Goal: Information Seeking & Learning: Learn about a topic

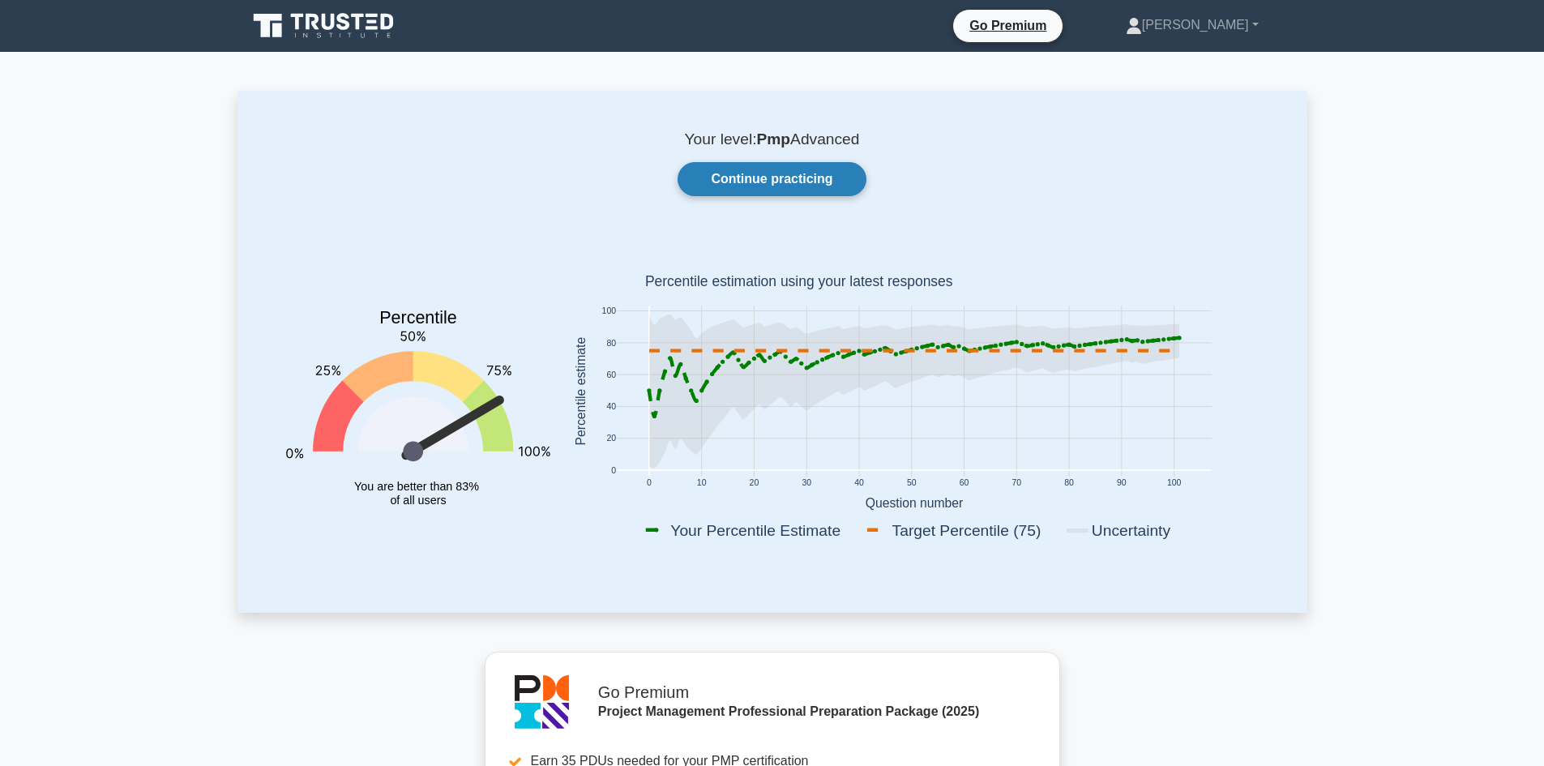
click at [792, 177] on link "Continue practicing" at bounding box center [771, 179] width 188 height 34
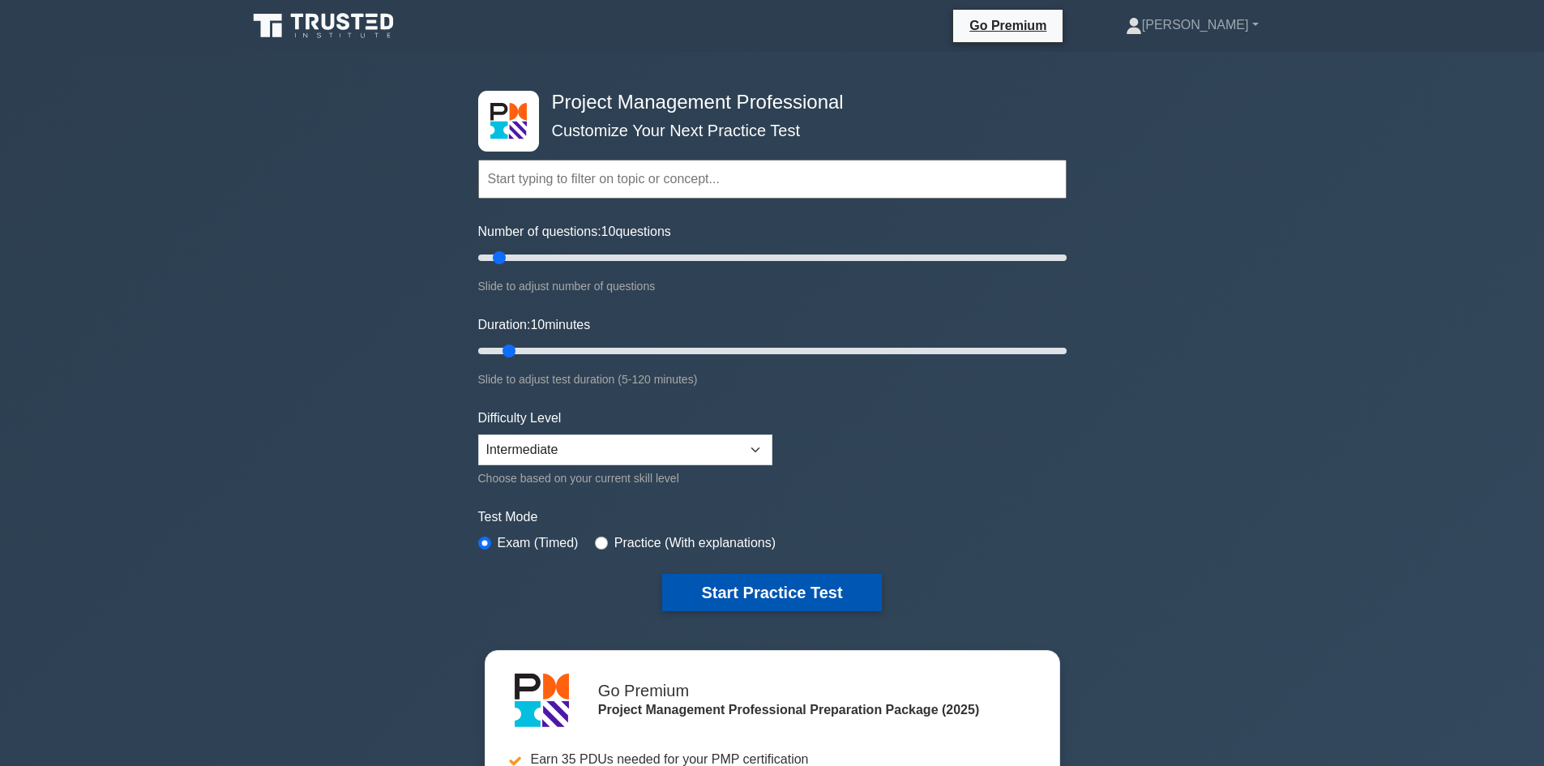
click at [784, 600] on button "Start Practice Test" at bounding box center [771, 592] width 219 height 37
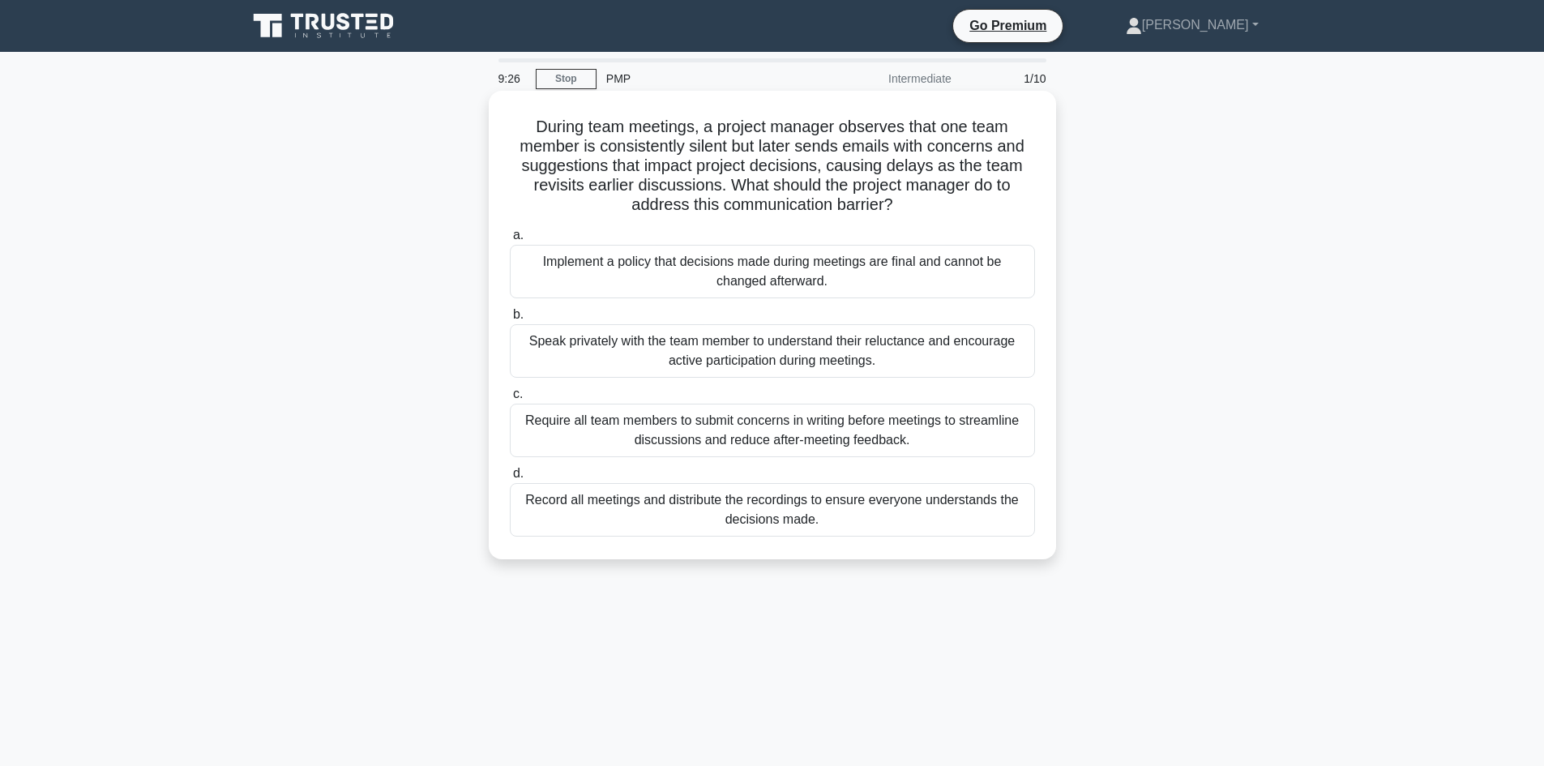
click at [883, 441] on div "Require all team members to submit concerns in writing before meetings to strea…" at bounding box center [772, 430] width 525 height 53
click at [510, 399] on input "c. Require all team members to submit concerns in writing before meetings to st…" at bounding box center [510, 394] width 0 height 11
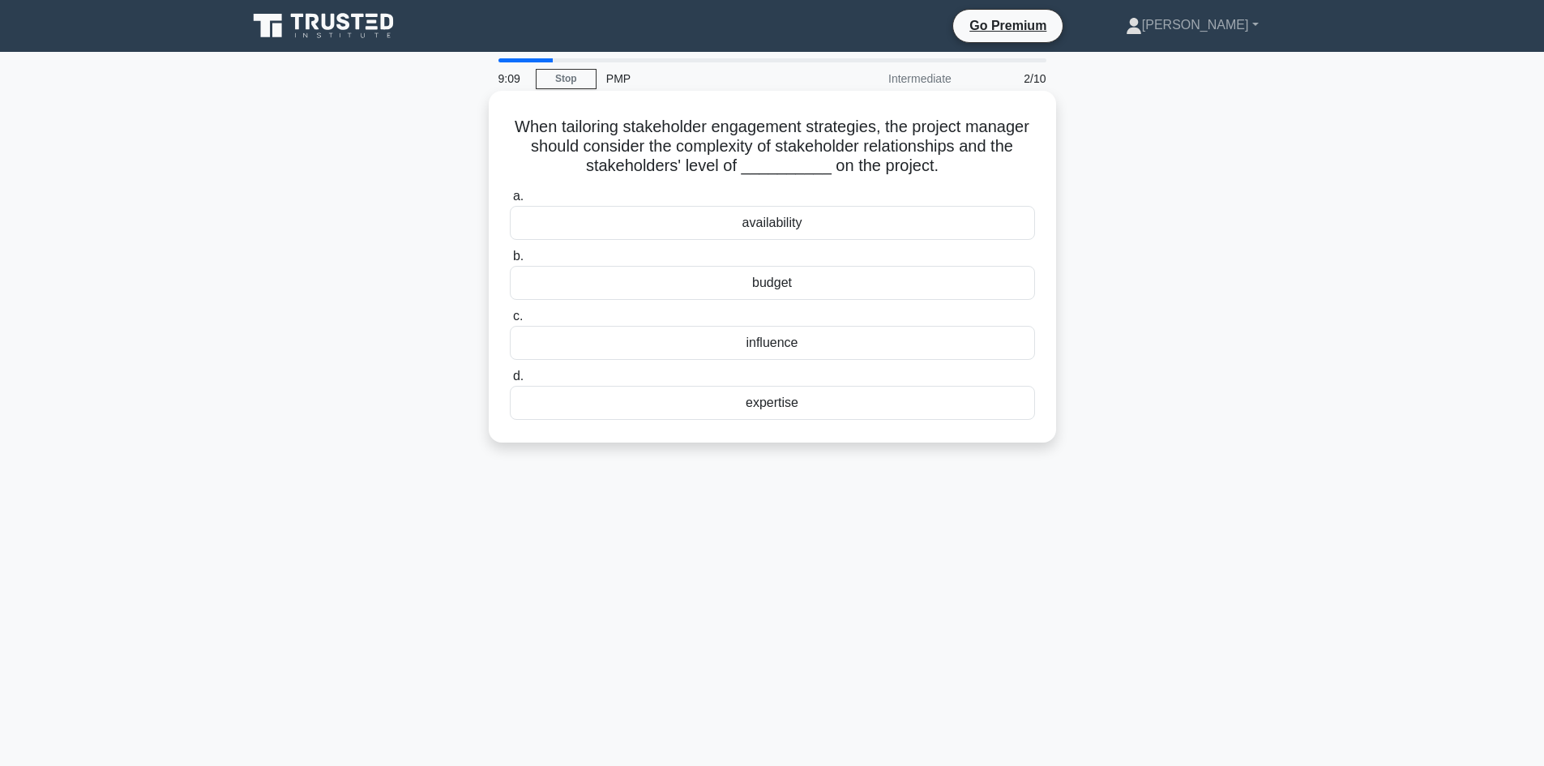
click at [818, 340] on div "influence" at bounding box center [772, 343] width 525 height 34
click at [510, 322] on input "c. influence" at bounding box center [510, 316] width 0 height 11
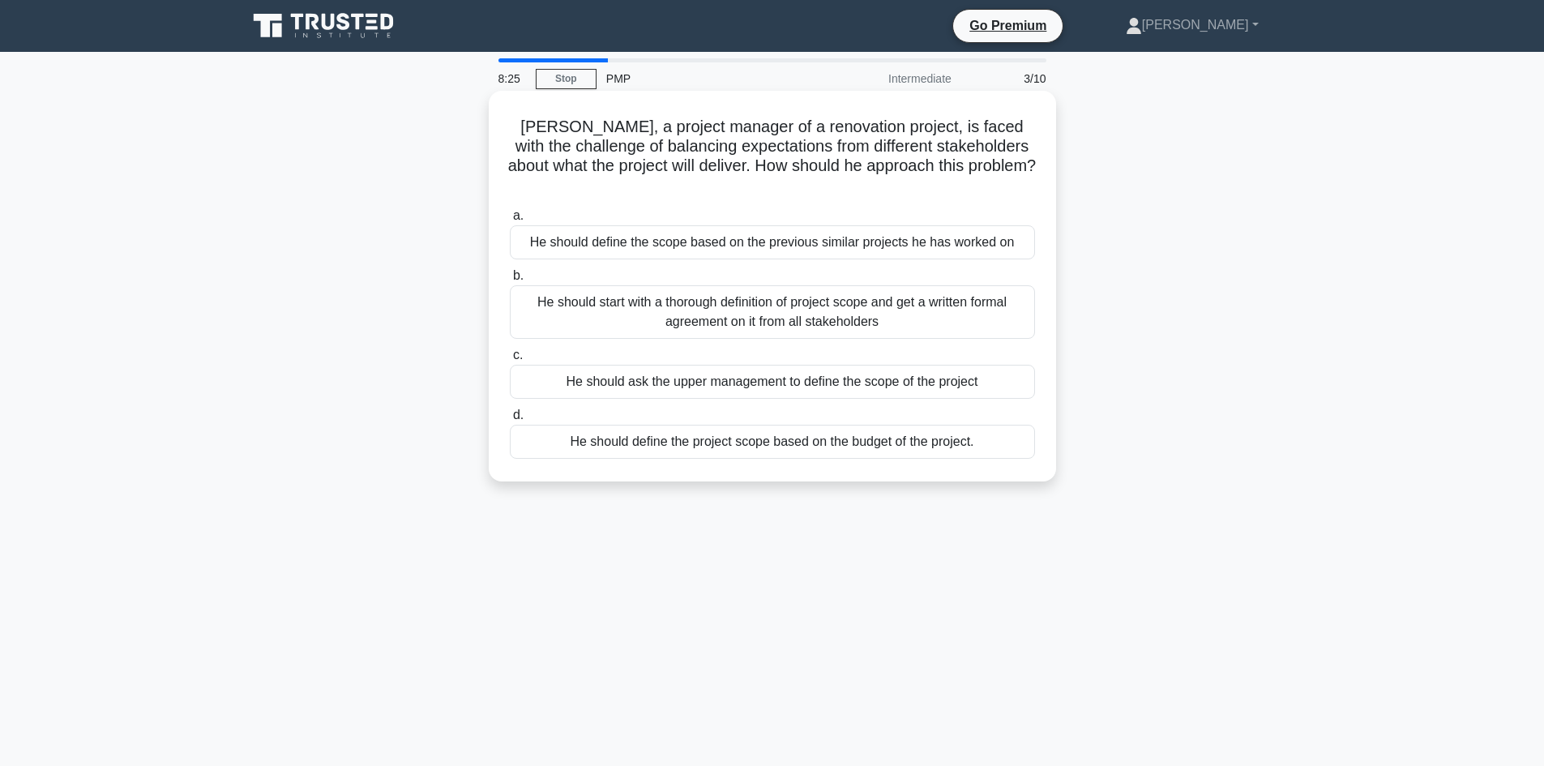
click at [810, 229] on div "He should define the scope based on the previous similar projects he has worked…" at bounding box center [772, 242] width 525 height 34
click at [510, 221] on input "a. He should define the scope based on the previous similar projects he has wor…" at bounding box center [510, 216] width 0 height 11
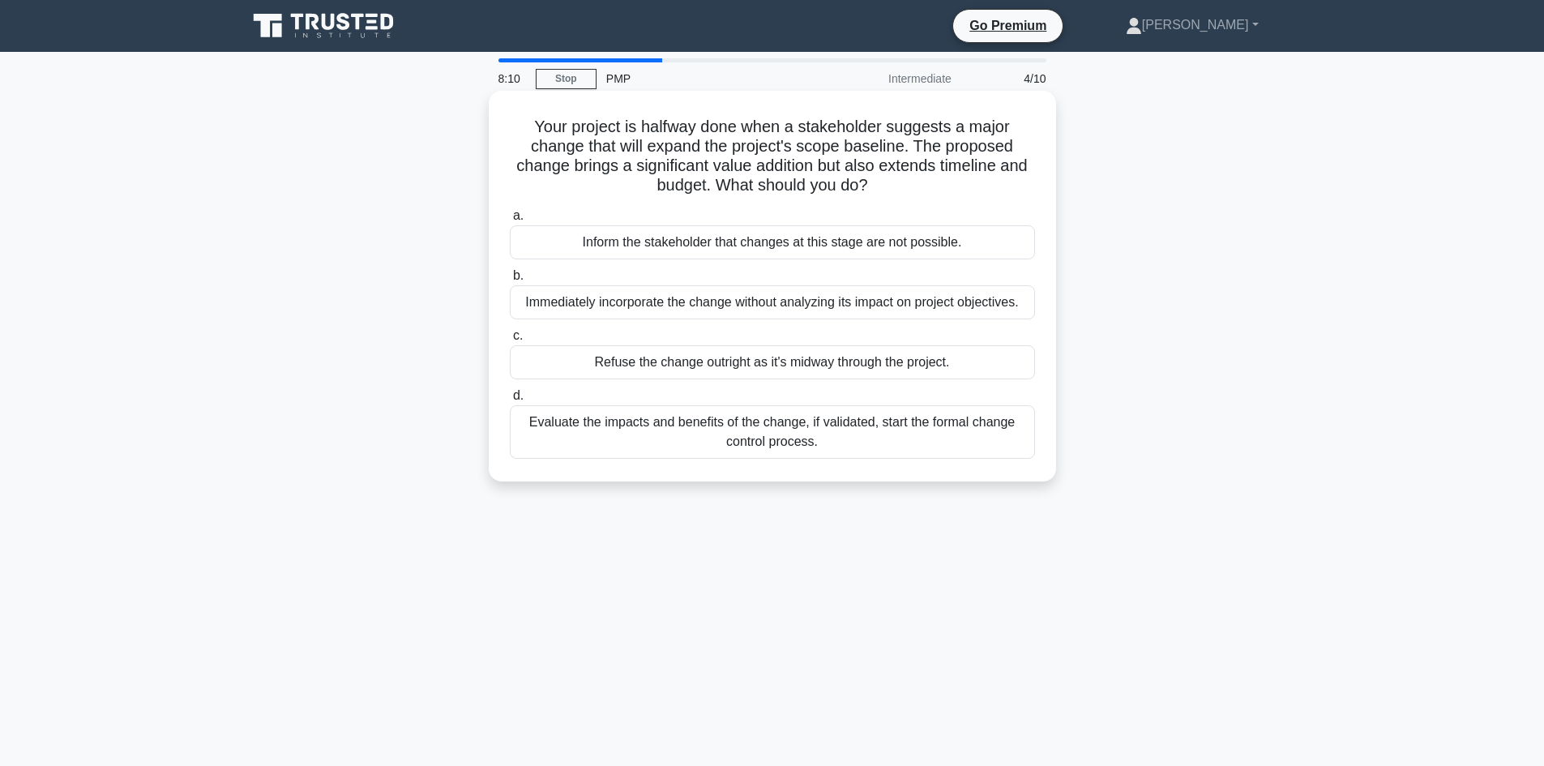
click at [740, 433] on div "Evaluate the impacts and benefits of the change, if validated, start the formal…" at bounding box center [772, 431] width 525 height 53
click at [510, 401] on input "d. Evaluate the impacts and benefits of the change, if validated, start the for…" at bounding box center [510, 396] width 0 height 11
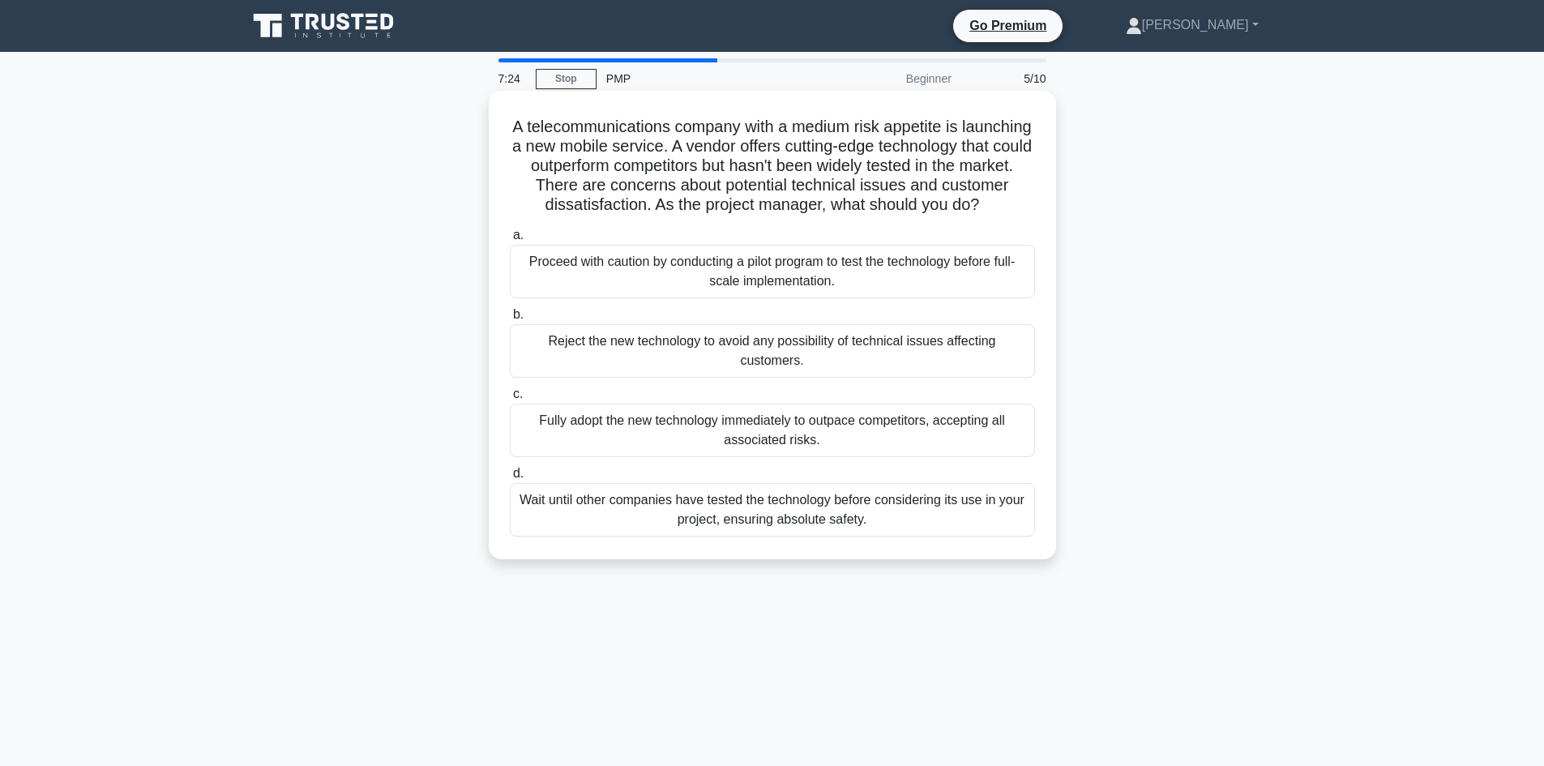
click at [744, 292] on div "Proceed with caution by conducting a pilot program to test the technology befor…" at bounding box center [772, 271] width 525 height 53
click at [510, 241] on input "a. Proceed with caution by conducting a pilot program to test the technology be…" at bounding box center [510, 235] width 0 height 11
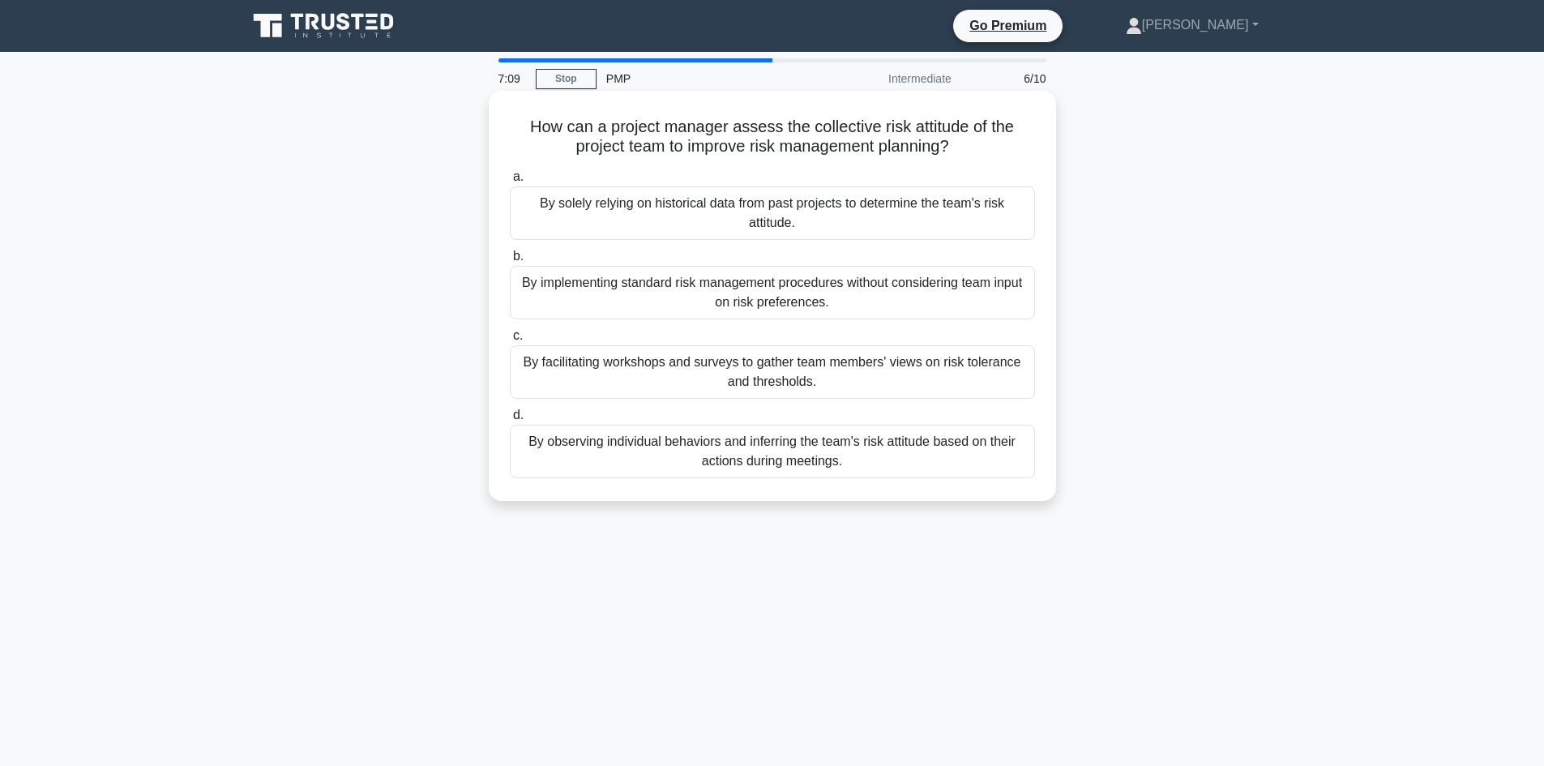
click at [852, 365] on div "By facilitating workshops and surveys to gather team members' views on risk tol…" at bounding box center [772, 371] width 525 height 53
click at [510, 341] on input "c. By facilitating workshops and surveys to gather team members' views on risk …" at bounding box center [510, 336] width 0 height 11
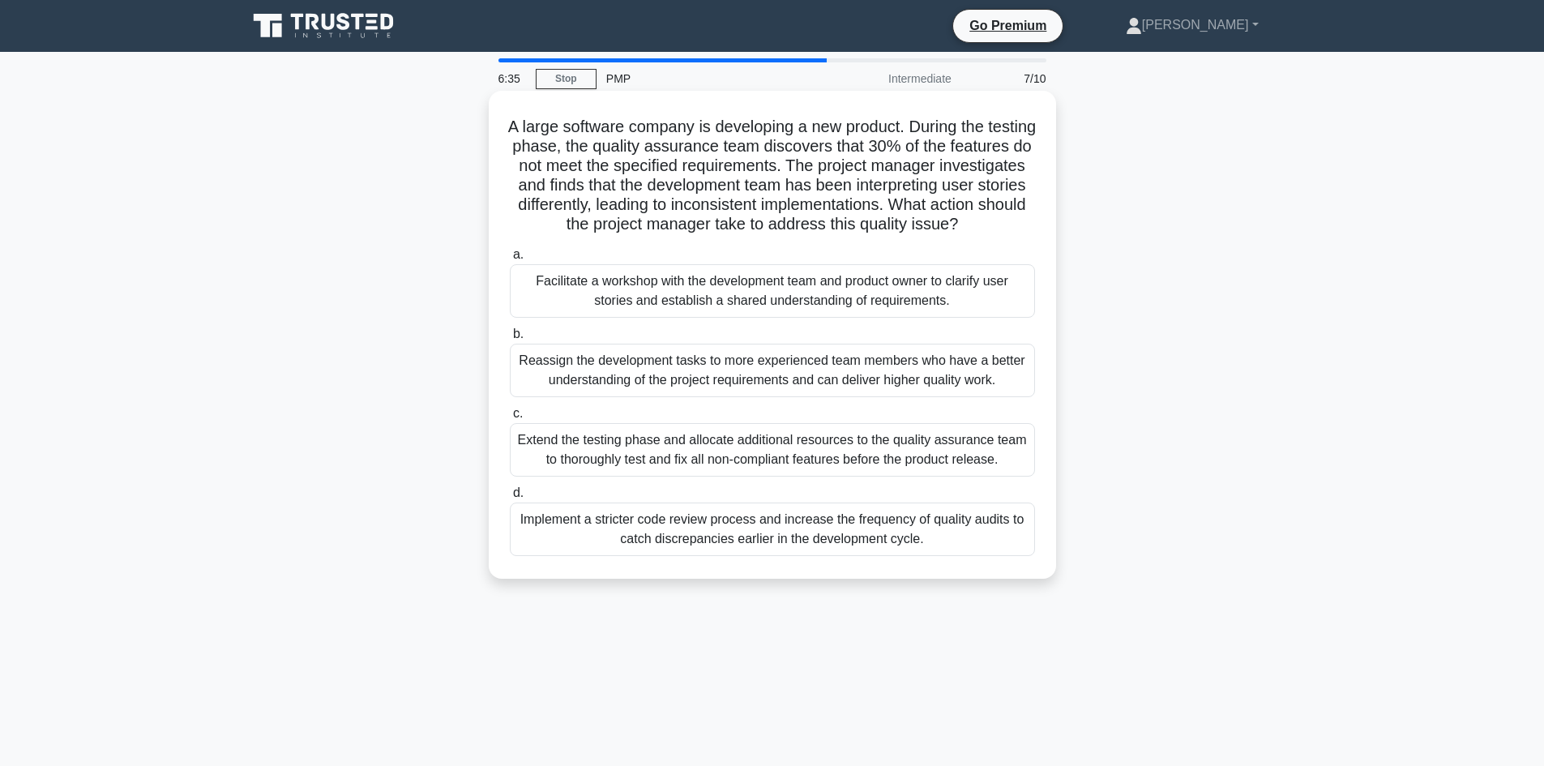
click at [744, 292] on div "Facilitate a workshop with the development team and product owner to clarify us…" at bounding box center [772, 290] width 525 height 53
click at [510, 260] on input "a. Facilitate a workshop with the development team and product owner to clarify…" at bounding box center [510, 255] width 0 height 11
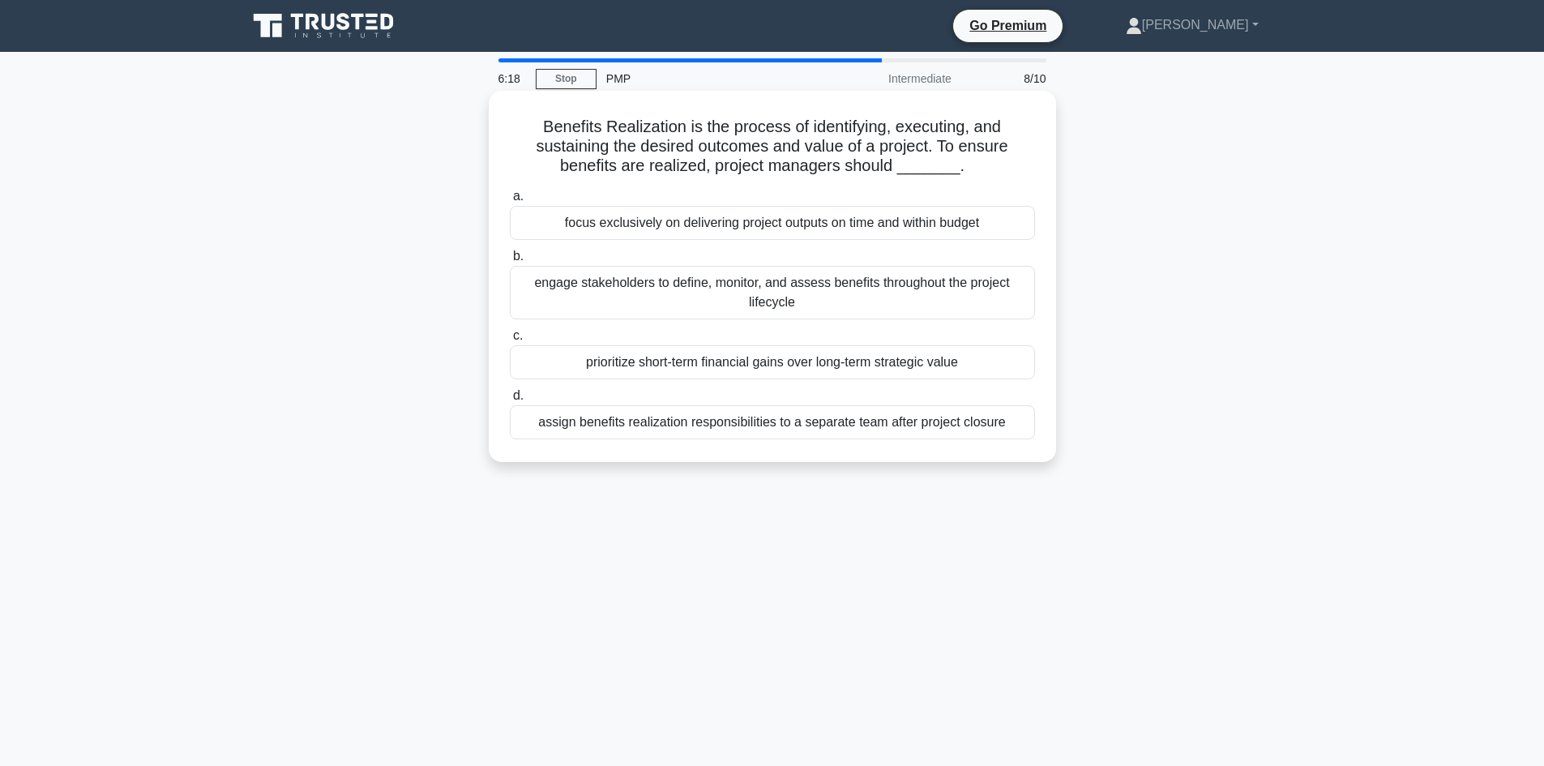
click at [829, 298] on div "engage stakeholders to define, monitor, and assess benefits throughout the proj…" at bounding box center [772, 292] width 525 height 53
click at [510, 262] on input "b. engage stakeholders to define, monitor, and assess benefits throughout the p…" at bounding box center [510, 256] width 0 height 11
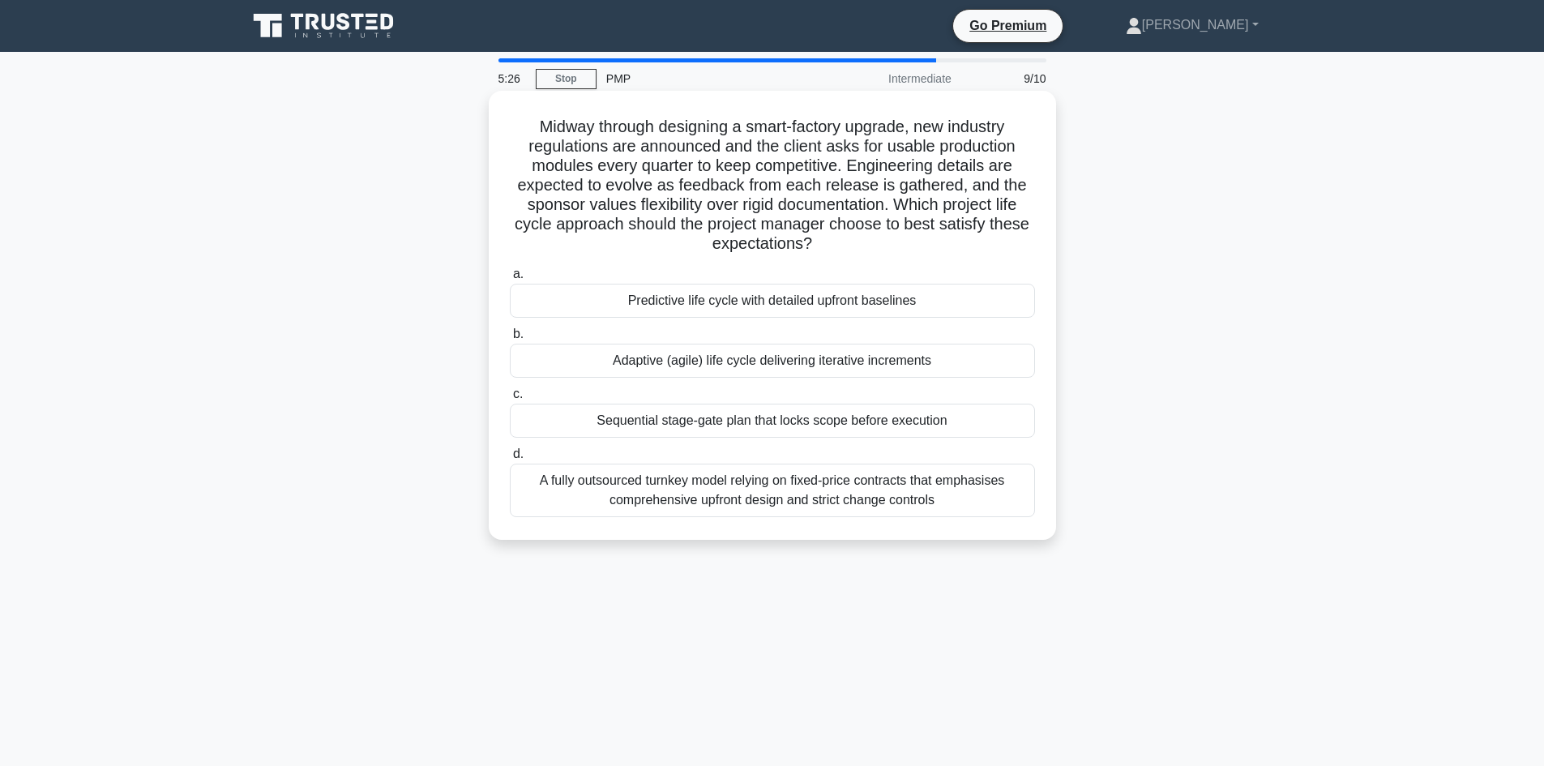
click at [712, 367] on div "Adaptive (agile) life cycle delivering iterative increments" at bounding box center [772, 361] width 525 height 34
click at [510, 340] on input "b. Adaptive (agile) life cycle delivering iterative increments" at bounding box center [510, 334] width 0 height 11
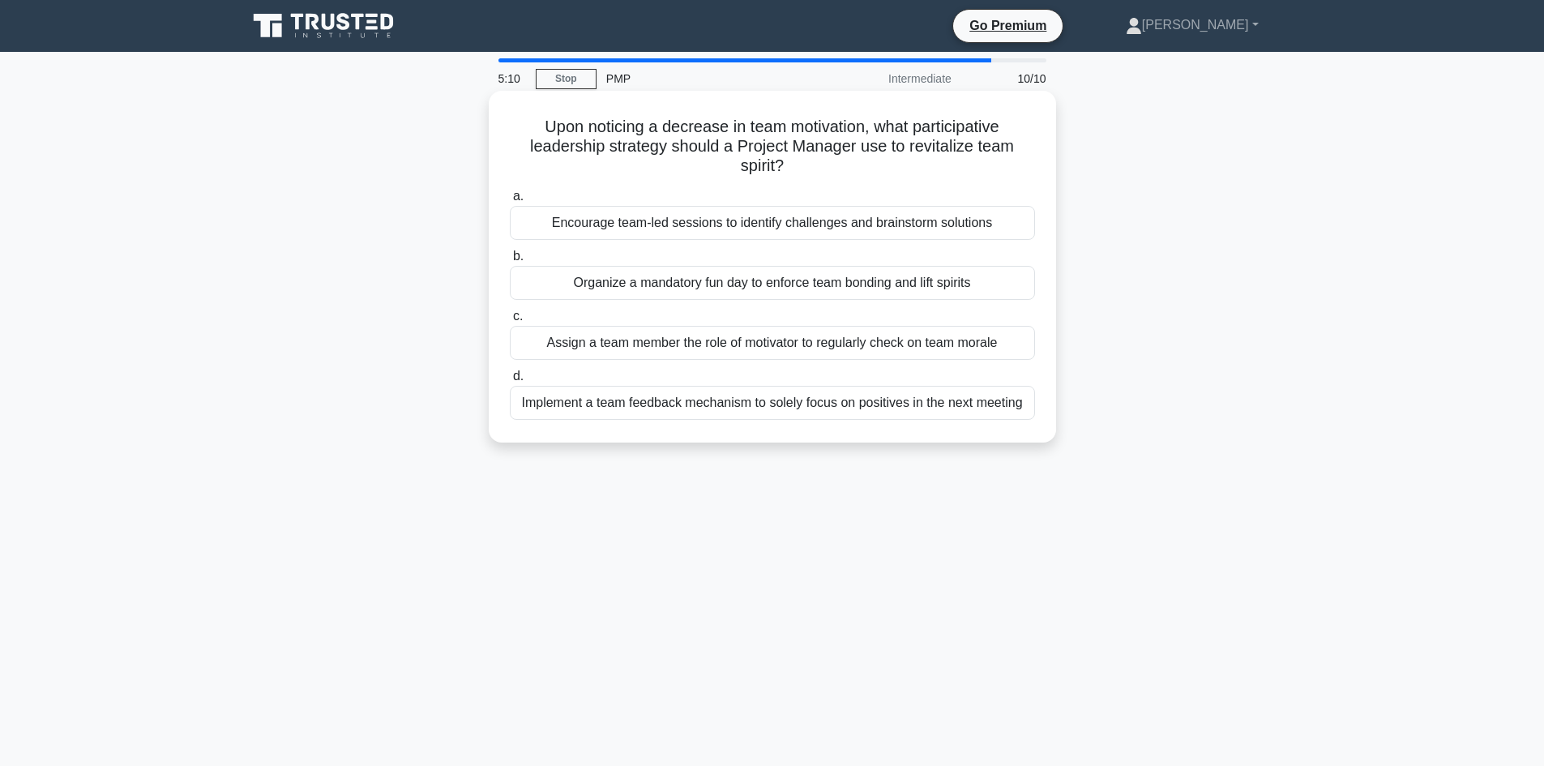
click at [833, 224] on div "Encourage team-led sessions to identify challenges and brainstorm solutions" at bounding box center [772, 223] width 525 height 34
click at [510, 202] on input "a. Encourage team-led sessions to identify challenges and brainstorm solutions" at bounding box center [510, 196] width 0 height 11
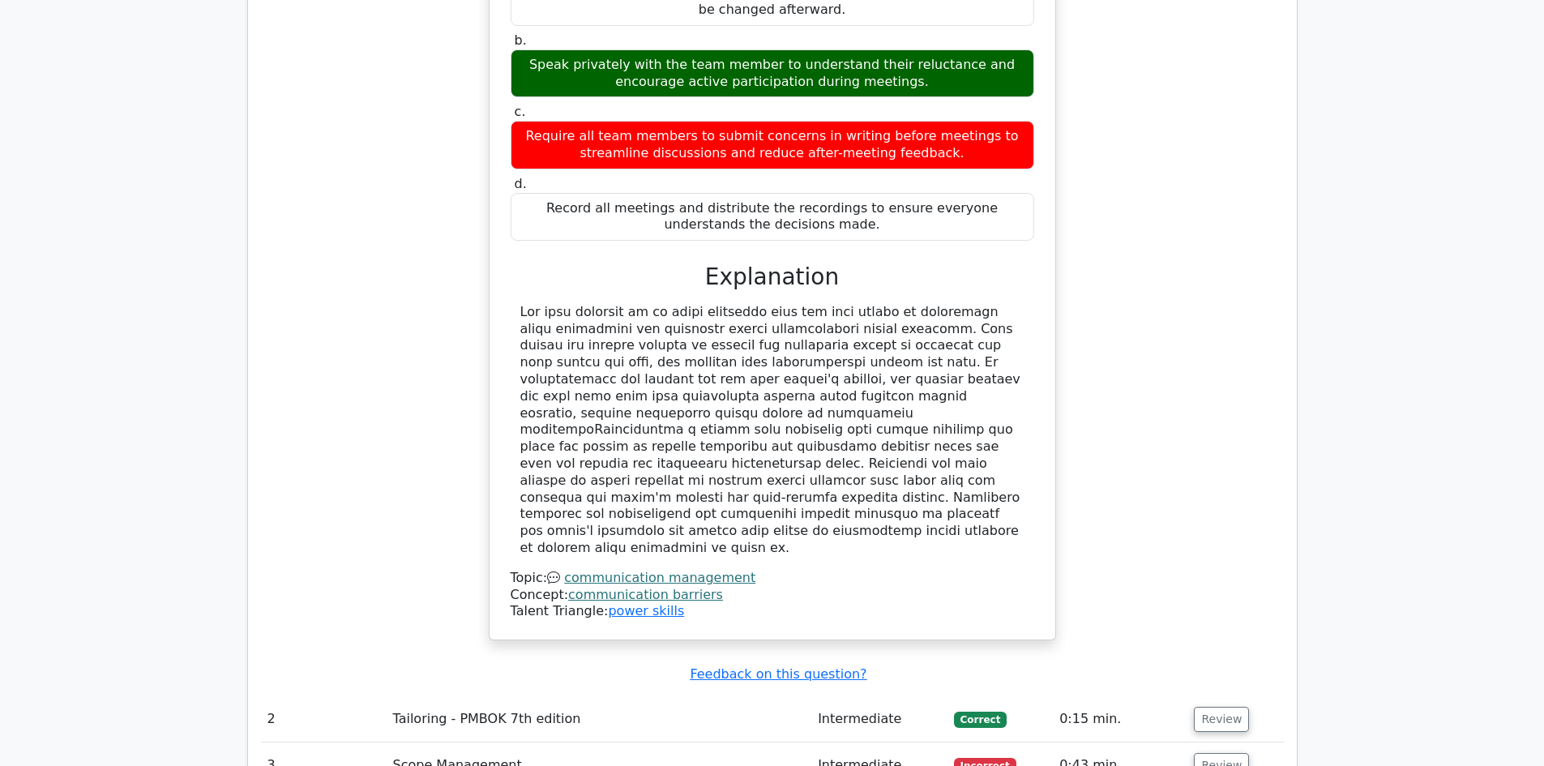
scroll to position [1864, 0]
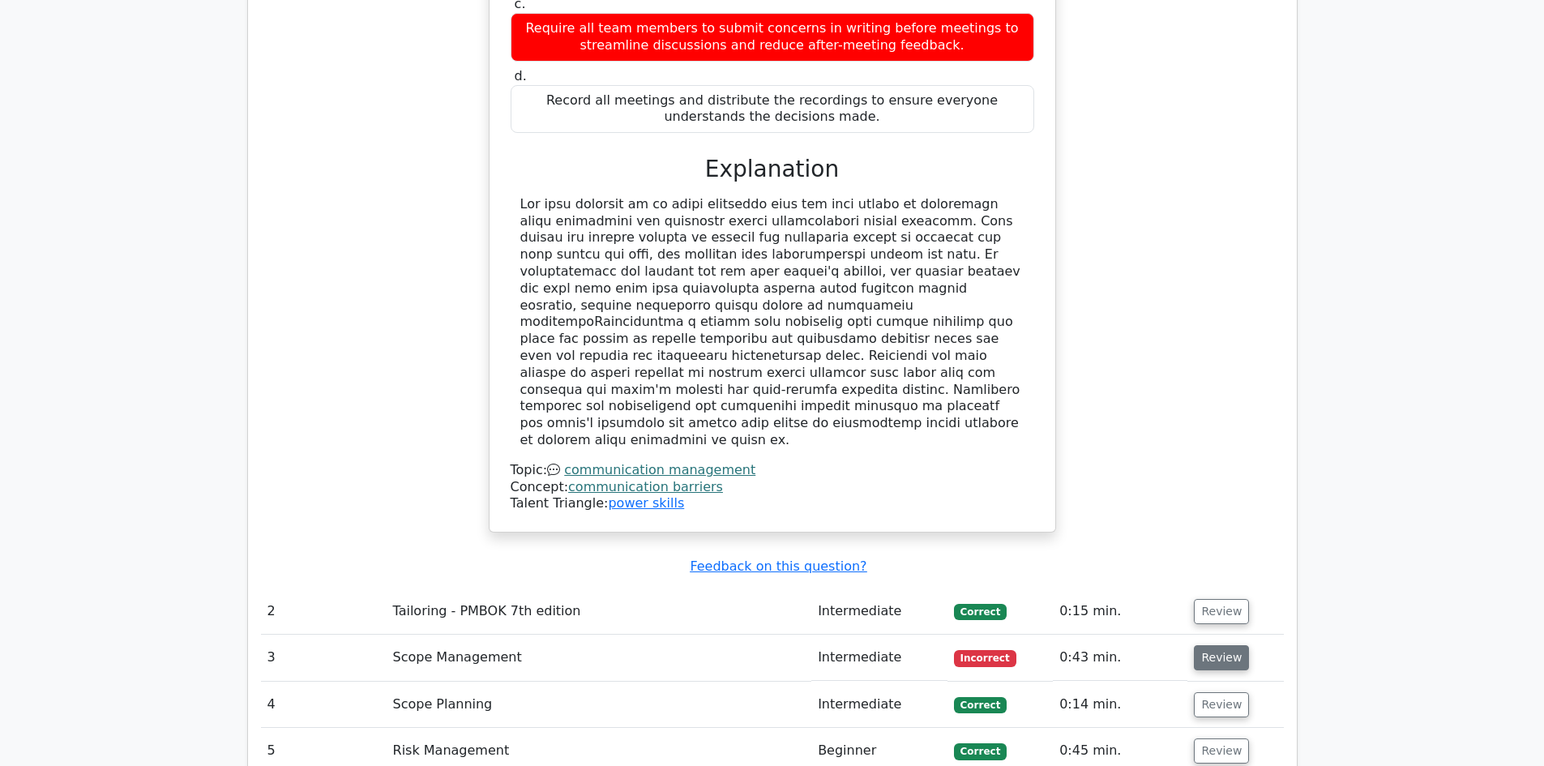
click at [1198, 645] on button "Review" at bounding box center [1221, 657] width 55 height 25
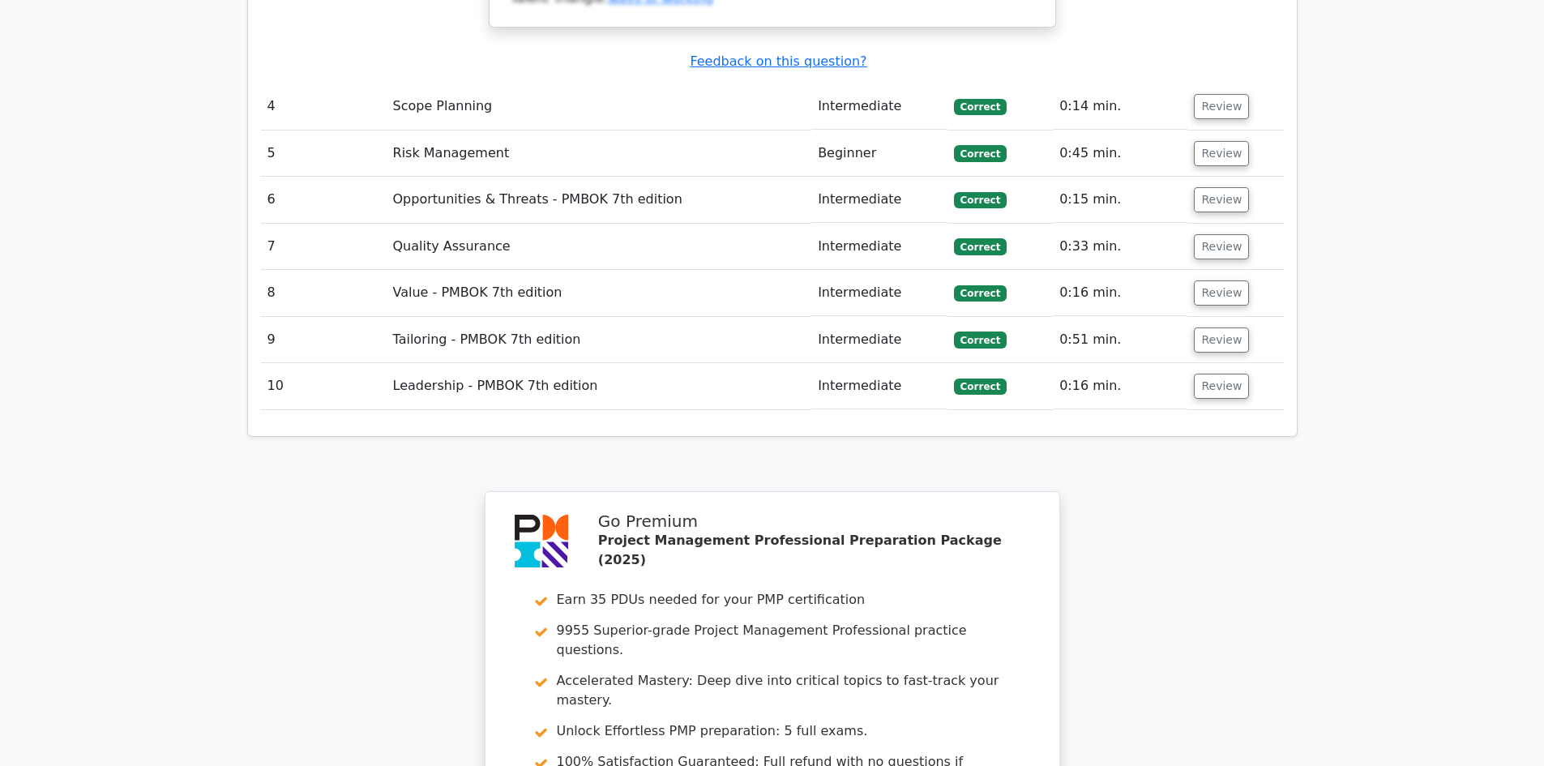
scroll to position [3526, 0]
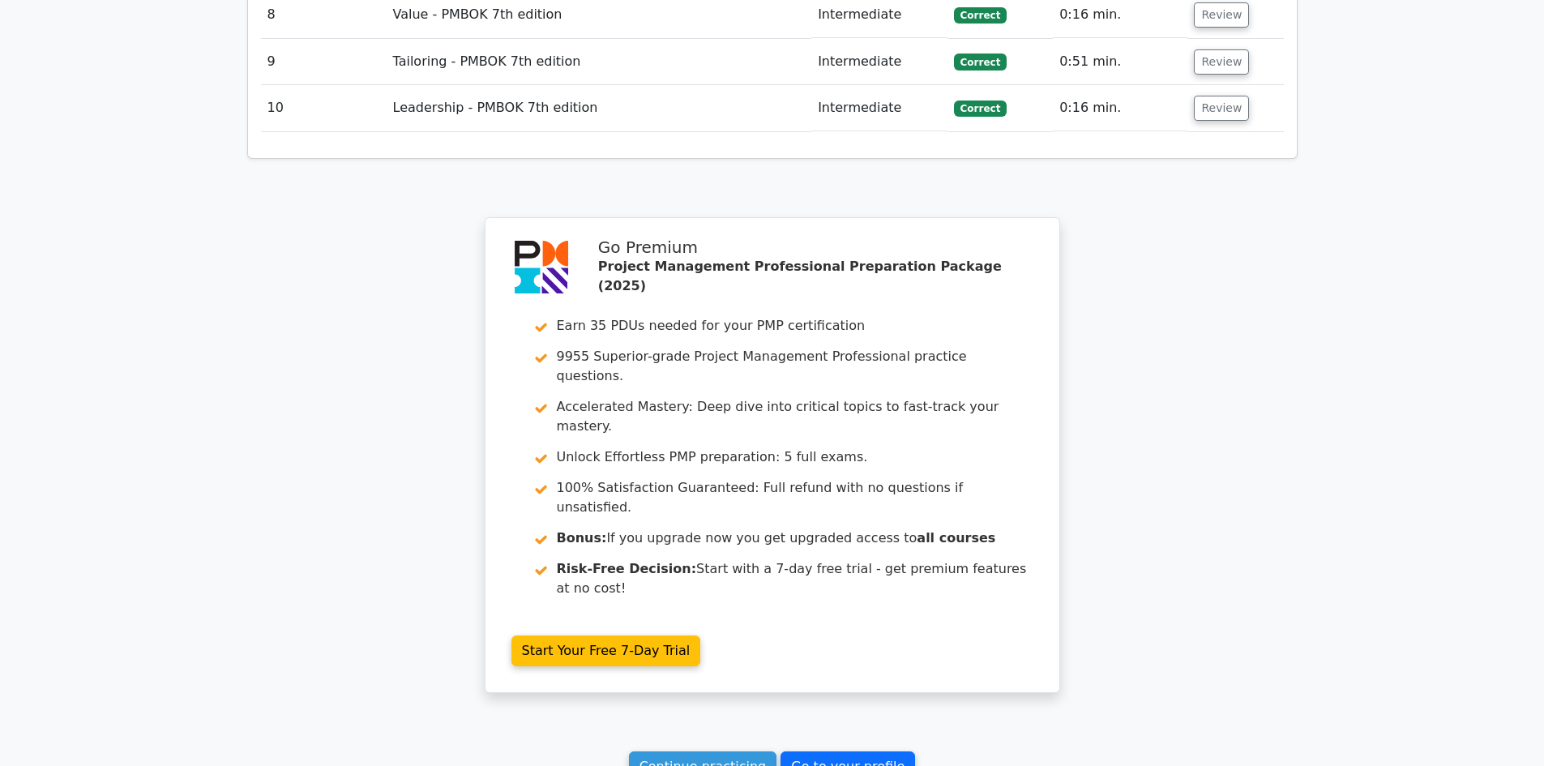
click at [835, 751] on link "Go to your profile" at bounding box center [847, 766] width 135 height 31
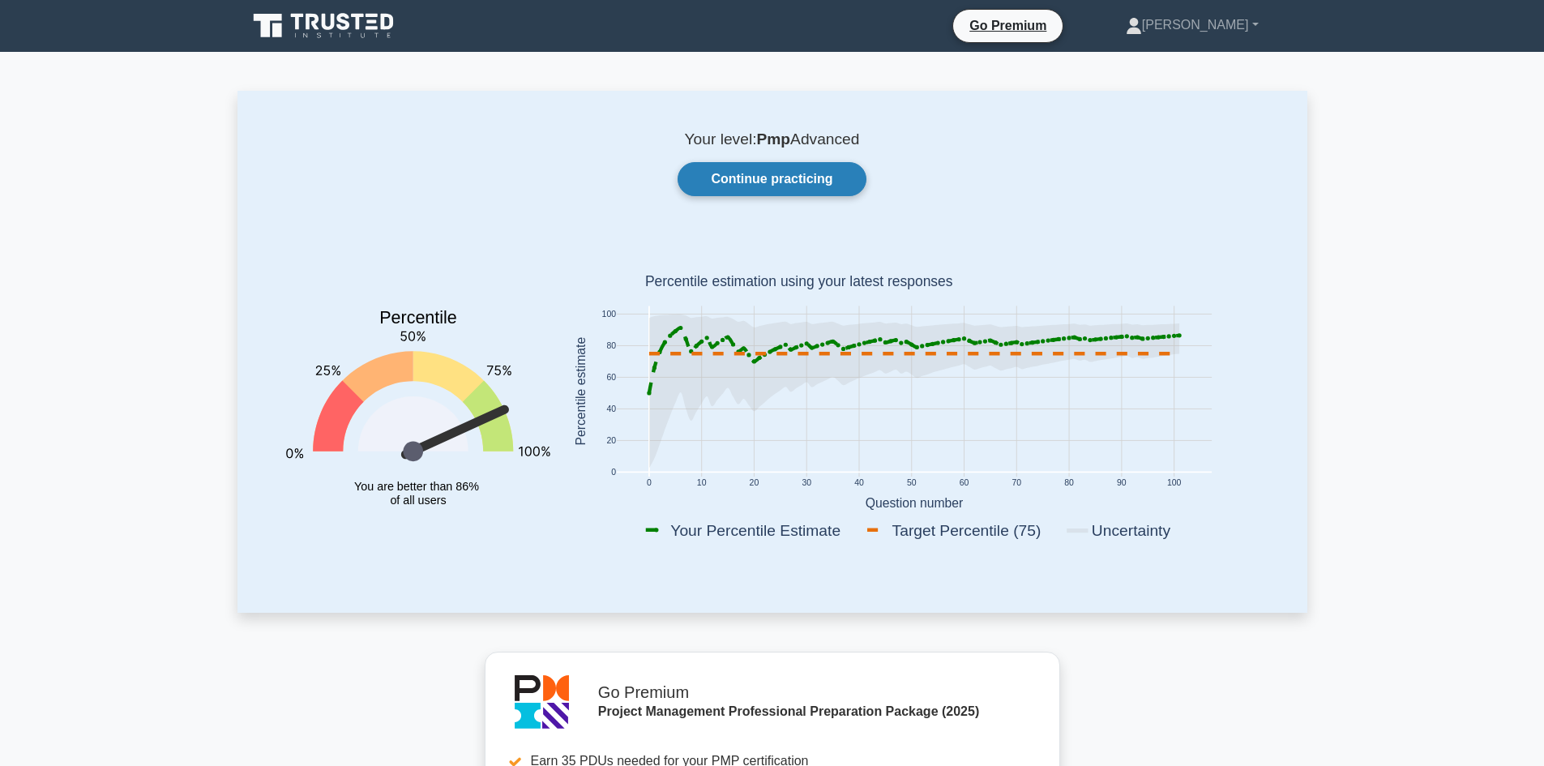
click at [722, 182] on link "Continue practicing" at bounding box center [771, 179] width 188 height 34
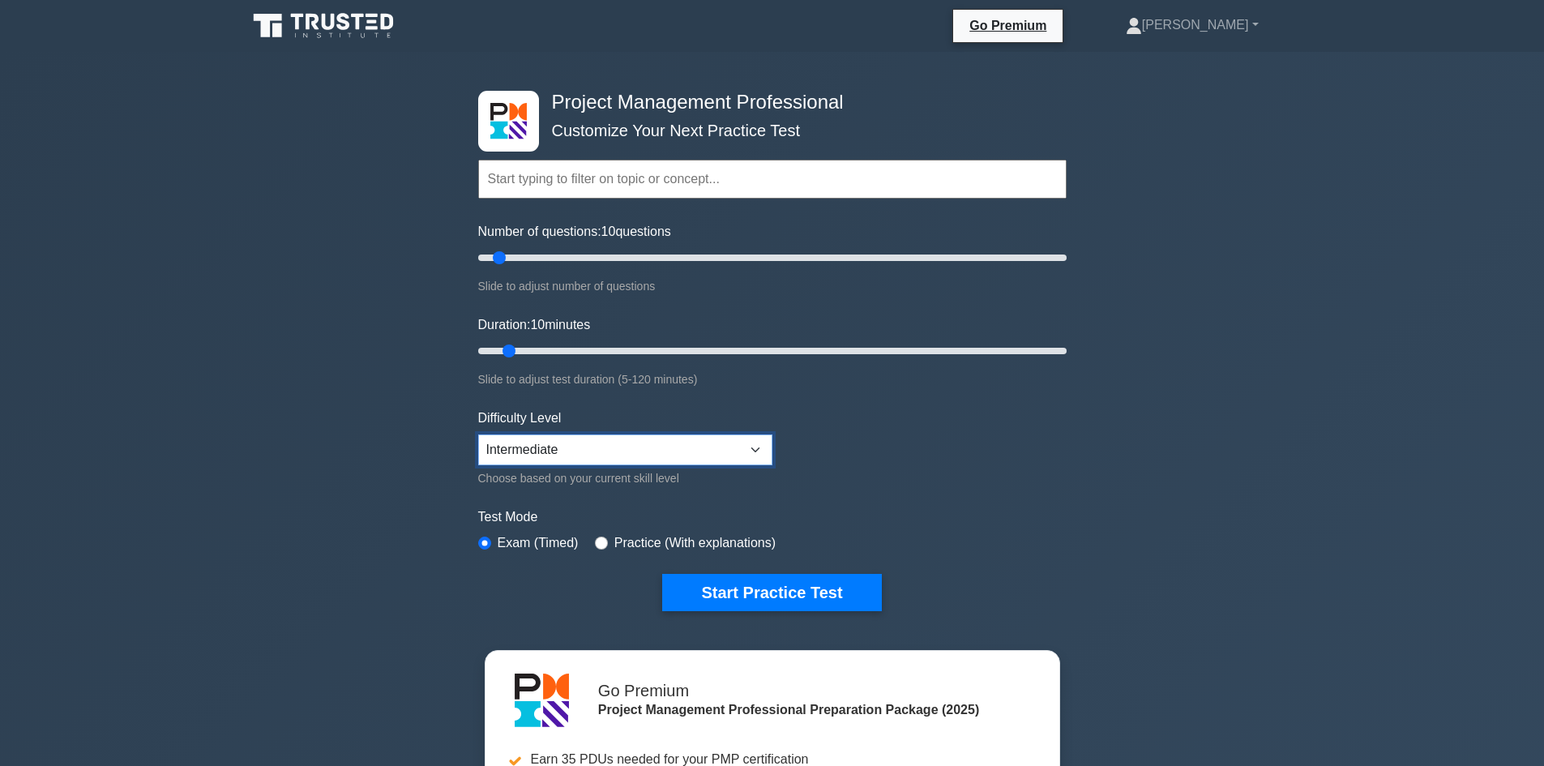
click at [639, 452] on select "Beginner Intermediate Expert" at bounding box center [625, 449] width 294 height 31
select select "expert"
click at [478, 434] on select "Beginner Intermediate Expert" at bounding box center [625, 449] width 294 height 31
click at [770, 589] on button "Start Practice Test" at bounding box center [771, 592] width 219 height 37
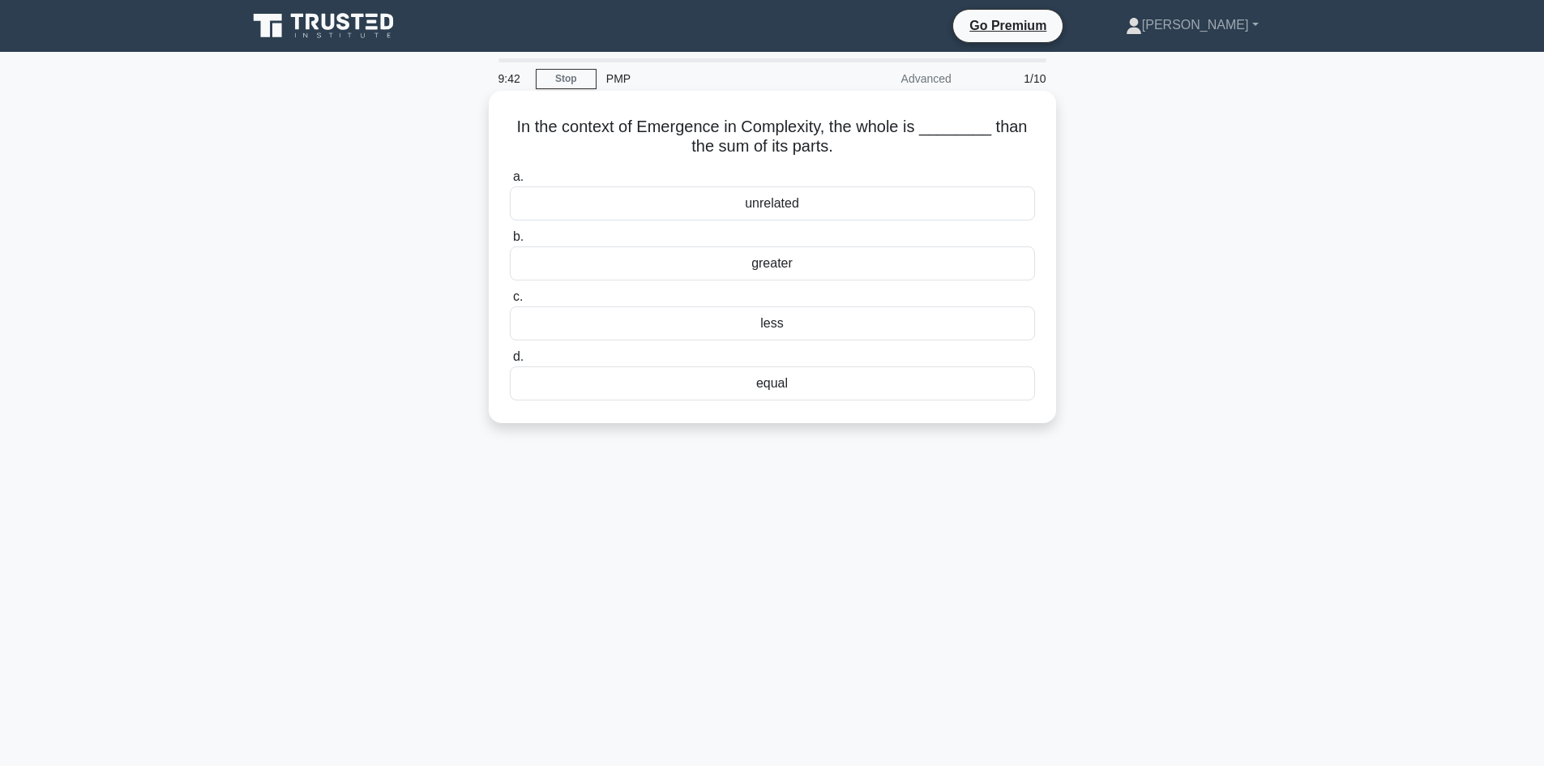
click at [778, 327] on div "less" at bounding box center [772, 323] width 525 height 34
click at [510, 302] on input "c. less" at bounding box center [510, 297] width 0 height 11
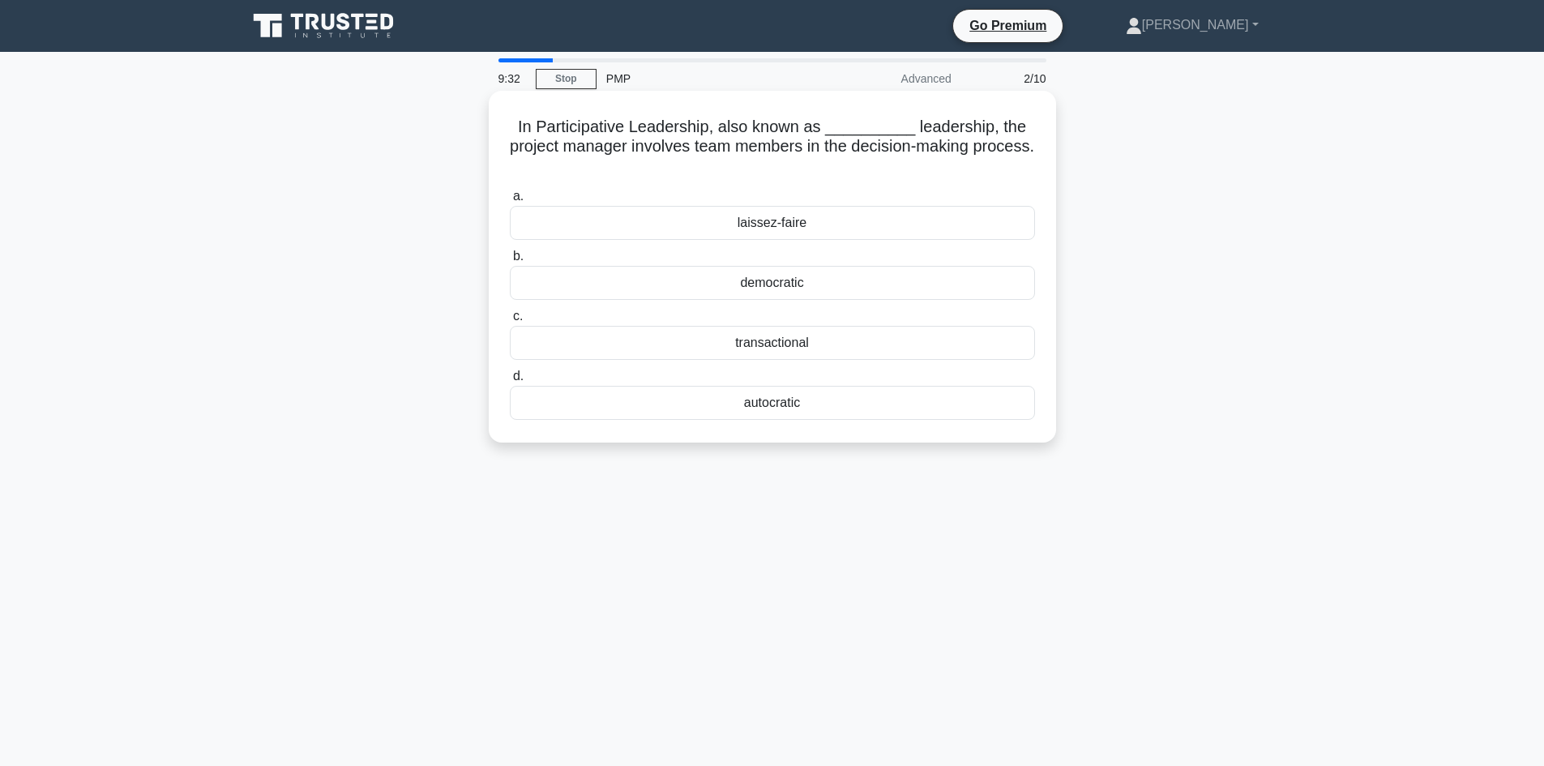
click at [872, 293] on div "democratic" at bounding box center [772, 283] width 525 height 34
click at [510, 262] on input "b. democratic" at bounding box center [510, 256] width 0 height 11
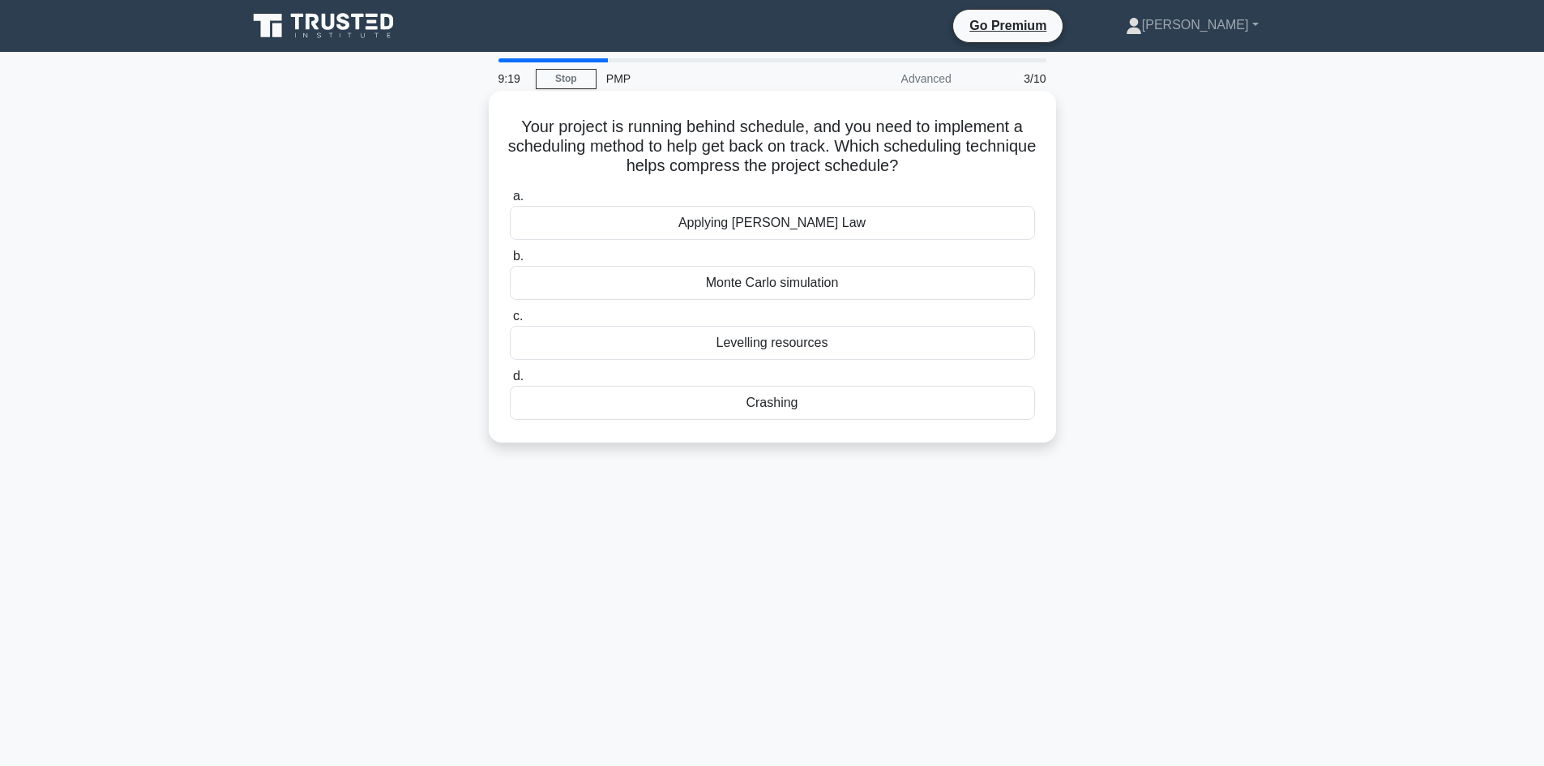
click at [801, 413] on div "Crashing" at bounding box center [772, 403] width 525 height 34
click at [510, 382] on input "d. Crashing" at bounding box center [510, 376] width 0 height 11
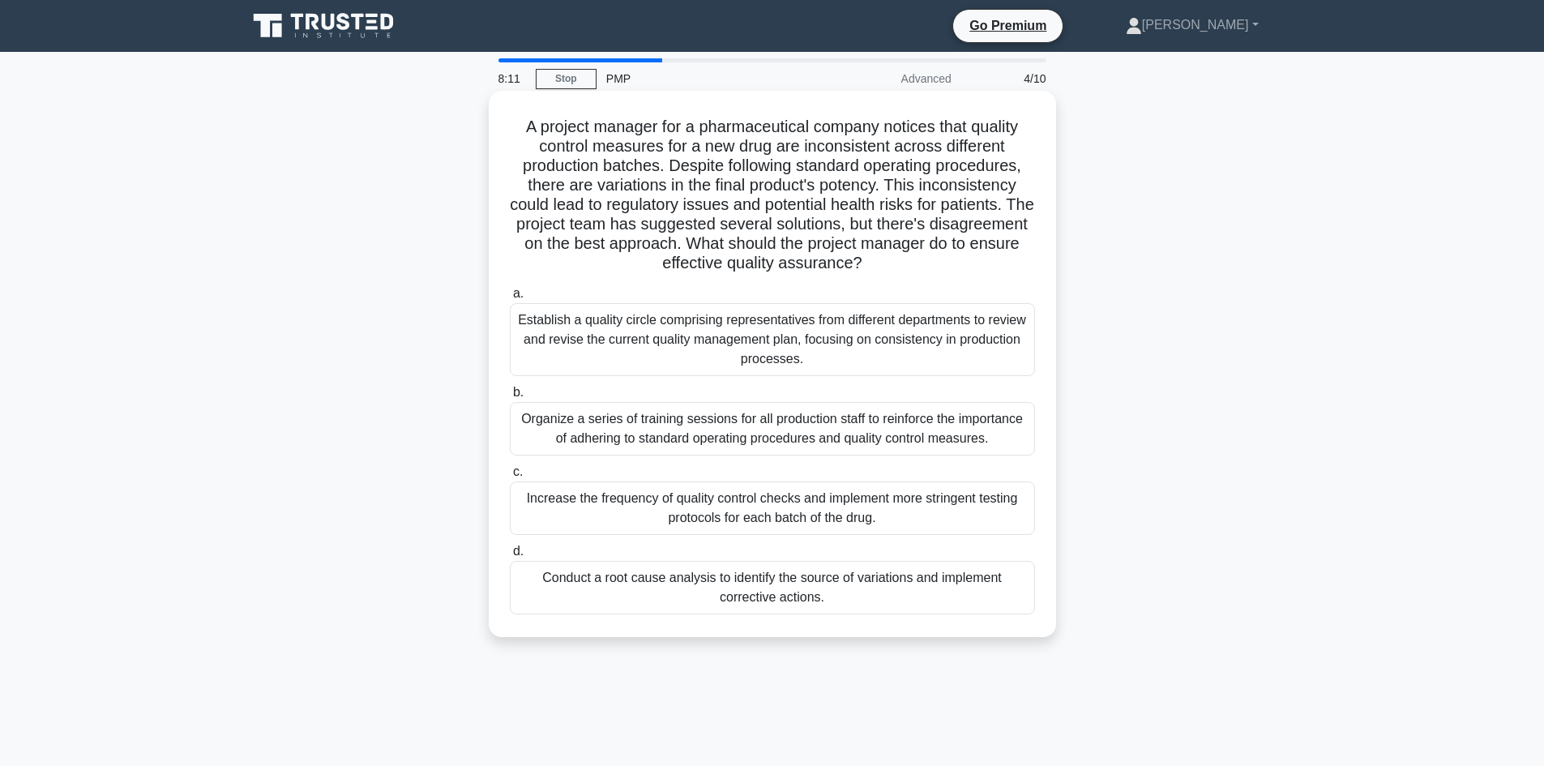
click at [806, 600] on div "Conduct a root cause analysis to identify the source of variations and implemen…" at bounding box center [772, 587] width 525 height 53
click at [510, 557] on input "d. Conduct a root cause analysis to identify the source of variations and imple…" at bounding box center [510, 551] width 0 height 11
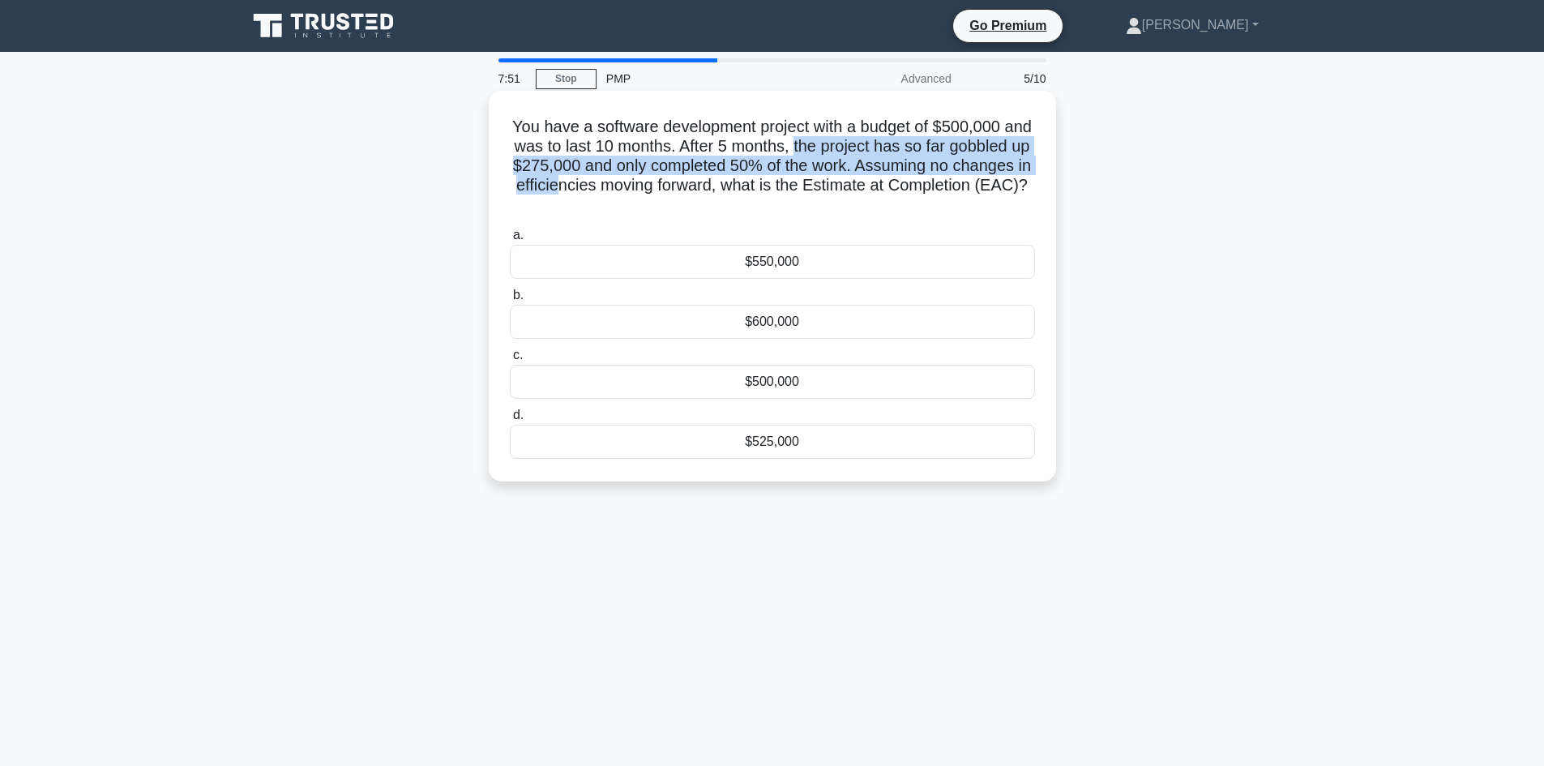
drag, startPoint x: 852, startPoint y: 144, endPoint x: 669, endPoint y: 185, distance: 188.4
click at [673, 187] on h5 "You have a software development project with a budget of $500,000 and was to la…" at bounding box center [772, 166] width 528 height 99
click at [608, 169] on h5 "You have a software development project with a budget of $500,000 and was to la…" at bounding box center [772, 166] width 528 height 99
drag, startPoint x: 771, startPoint y: 160, endPoint x: 793, endPoint y: 160, distance: 21.9
click at [772, 160] on h5 "You have a software development project with a budget of $500,000 and was to la…" at bounding box center [772, 166] width 528 height 99
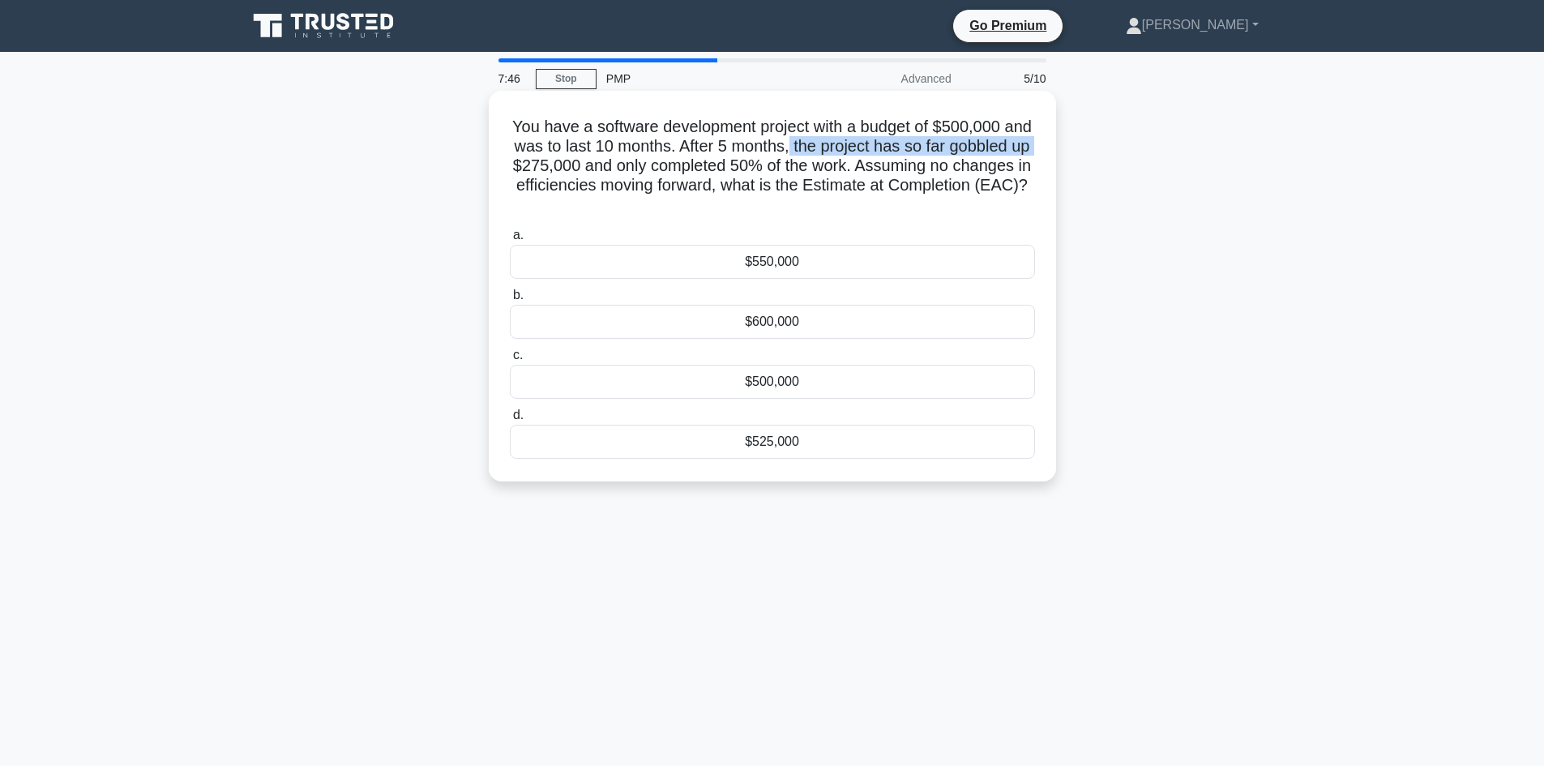
drag, startPoint x: 848, startPoint y: 146, endPoint x: 607, endPoint y: 172, distance: 242.1
click at [607, 172] on h5 "You have a software development project with a budget of $500,000 and was to la…" at bounding box center [772, 166] width 528 height 99
copy h5 "the project has so far gobbled up"
click at [756, 263] on div "$550,000" at bounding box center [772, 262] width 525 height 34
click at [510, 241] on input "a. $550,000" at bounding box center [510, 235] width 0 height 11
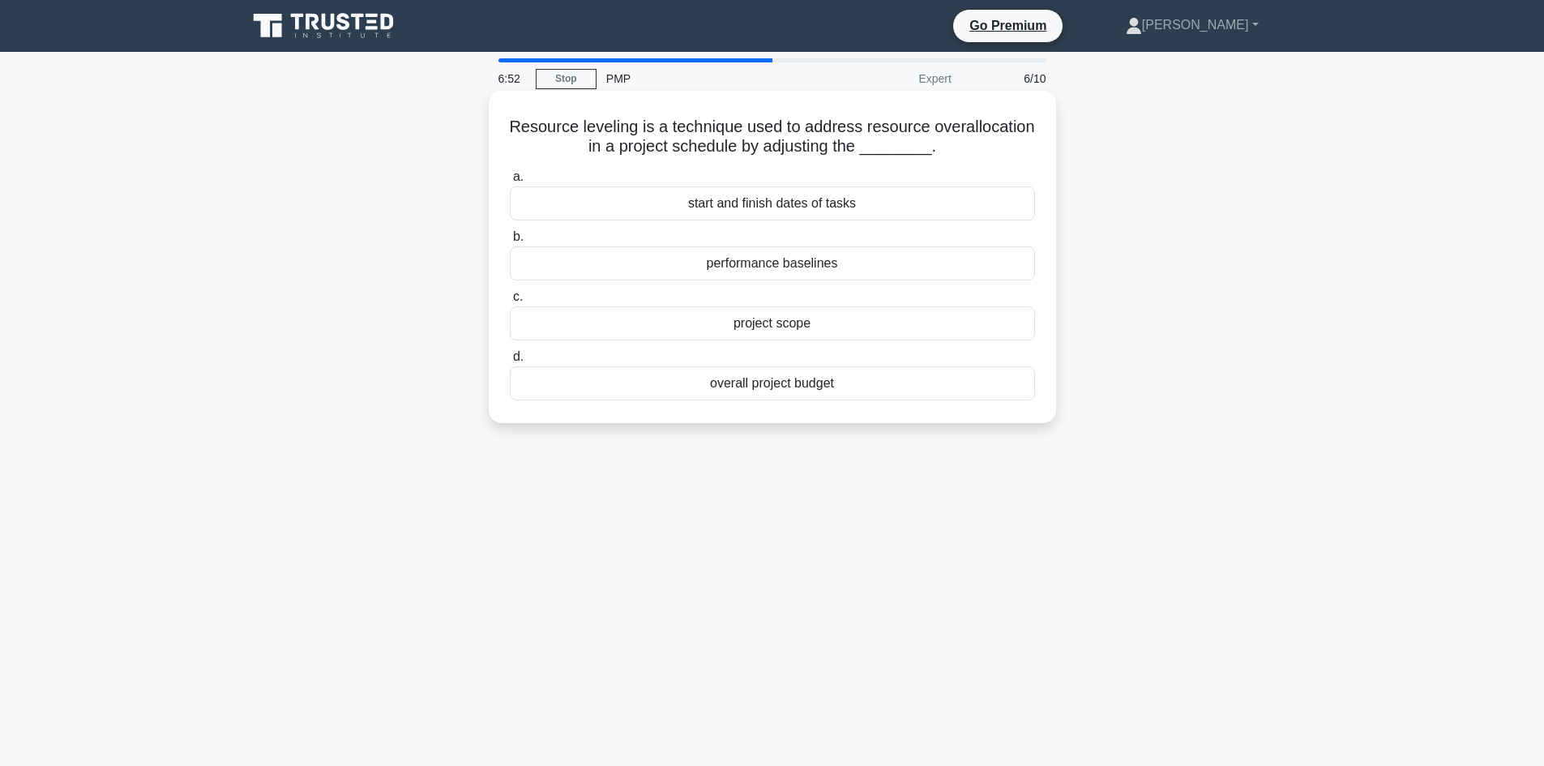
click at [762, 266] on div "performance baselines" at bounding box center [772, 263] width 525 height 34
click at [510, 242] on input "b. performance baselines" at bounding box center [510, 237] width 0 height 11
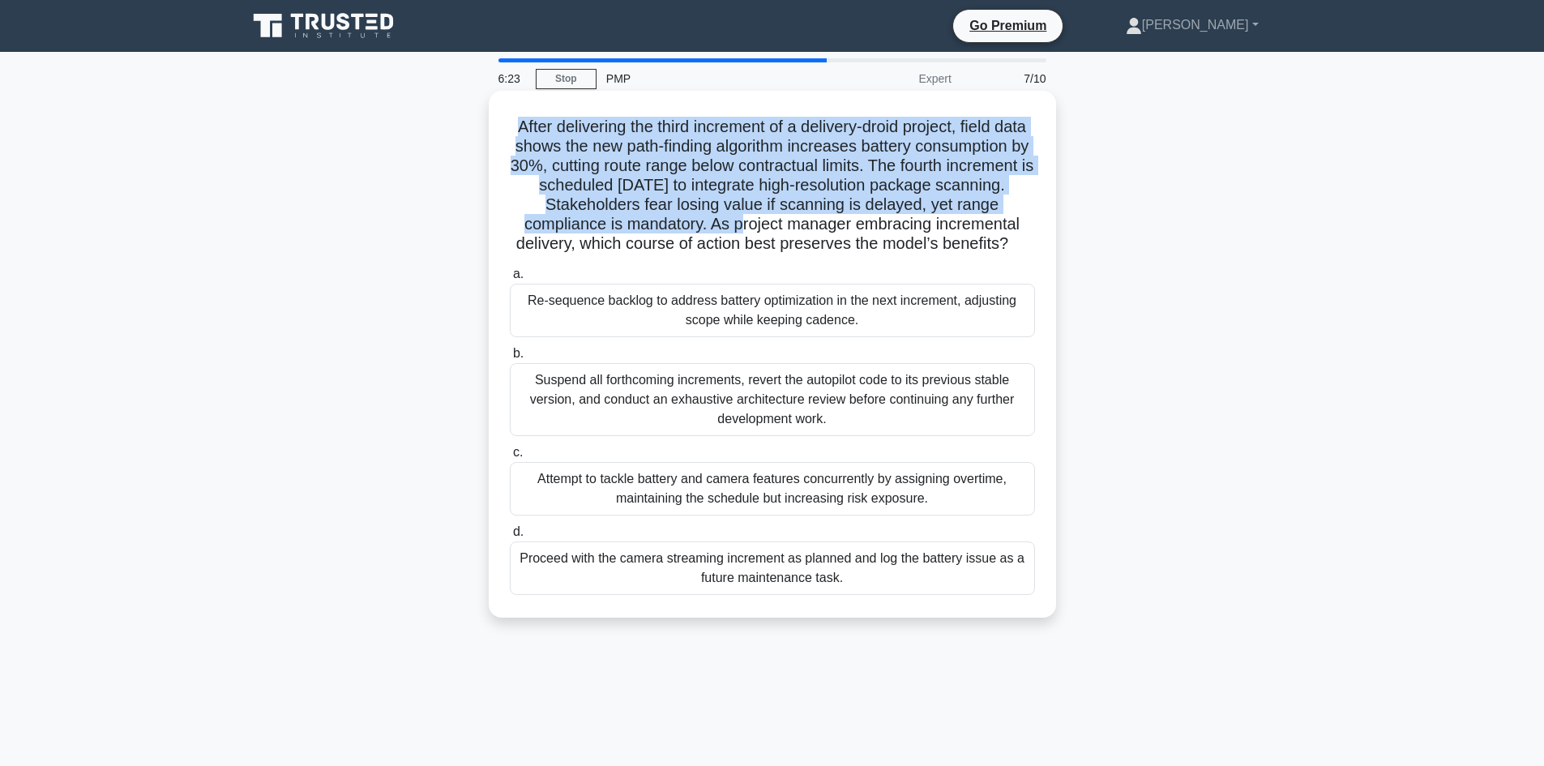
drag, startPoint x: 782, startPoint y: 220, endPoint x: 498, endPoint y: 111, distance: 304.7
click at [498, 111] on div "After delivering the third increment of a delivery-droid project, field data sh…" at bounding box center [772, 354] width 554 height 514
copy h5 "After delivering the third increment of a delivery-droid project, field data sh…"
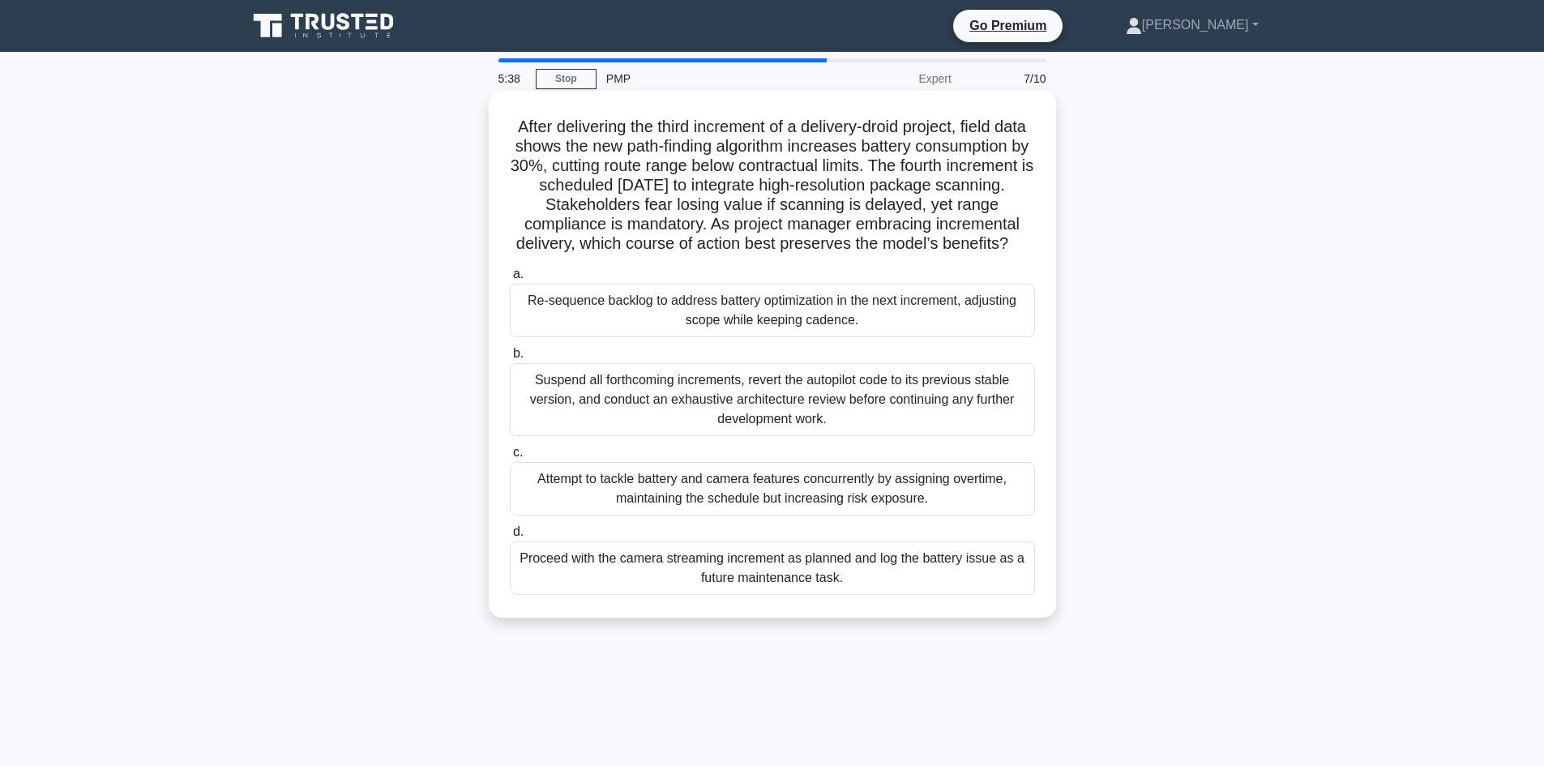
click at [833, 594] on div "Proceed with the camera streaming increment as planned and log the battery issu…" at bounding box center [772, 567] width 525 height 53
click at [510, 537] on input "d. Proceed with the camera streaming increment as planned and log the battery i…" at bounding box center [510, 532] width 0 height 11
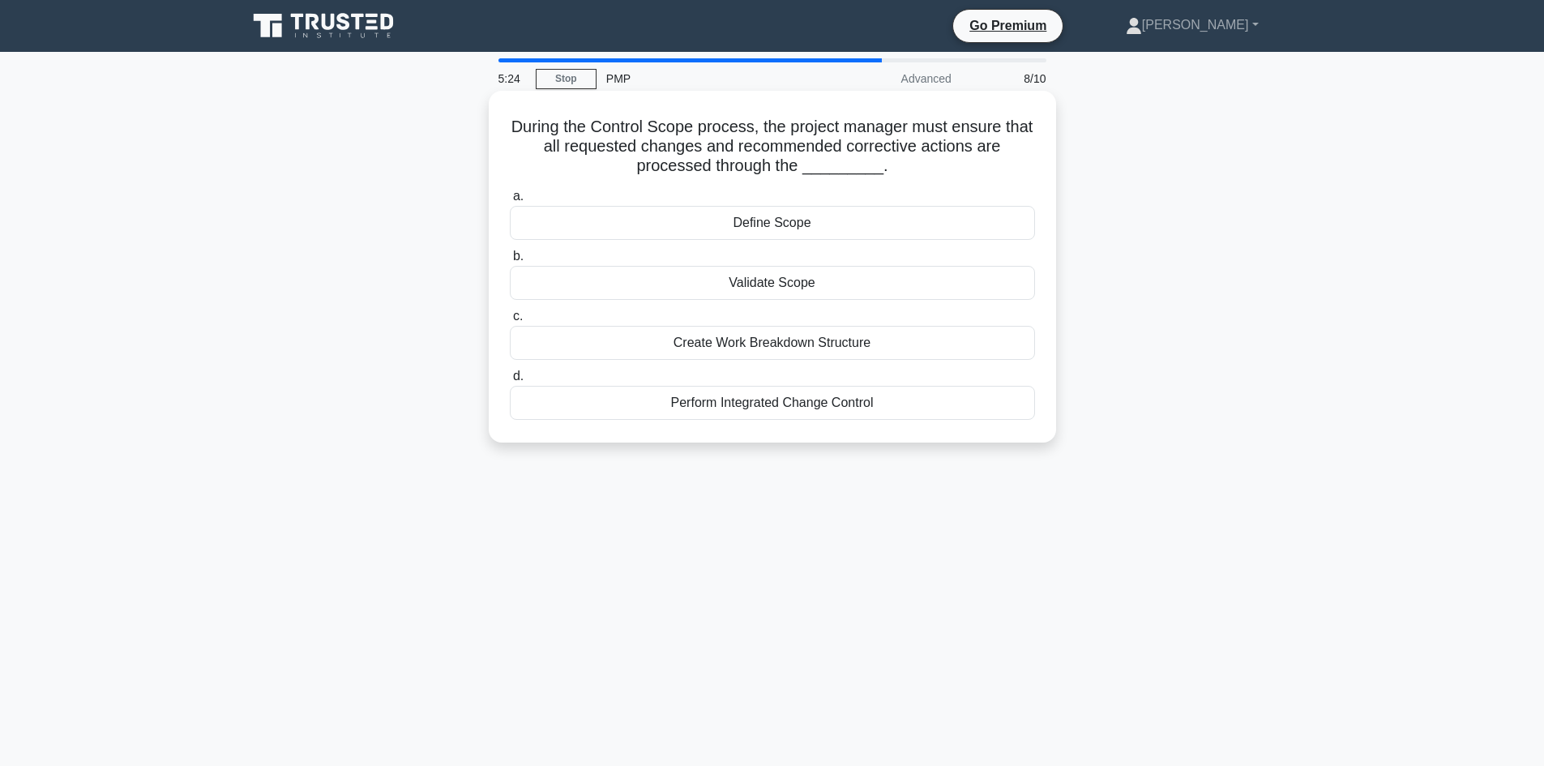
click at [702, 408] on div "Perform Integrated Change Control" at bounding box center [772, 403] width 525 height 34
click at [510, 382] on input "d. Perform Integrated Change Control" at bounding box center [510, 376] width 0 height 11
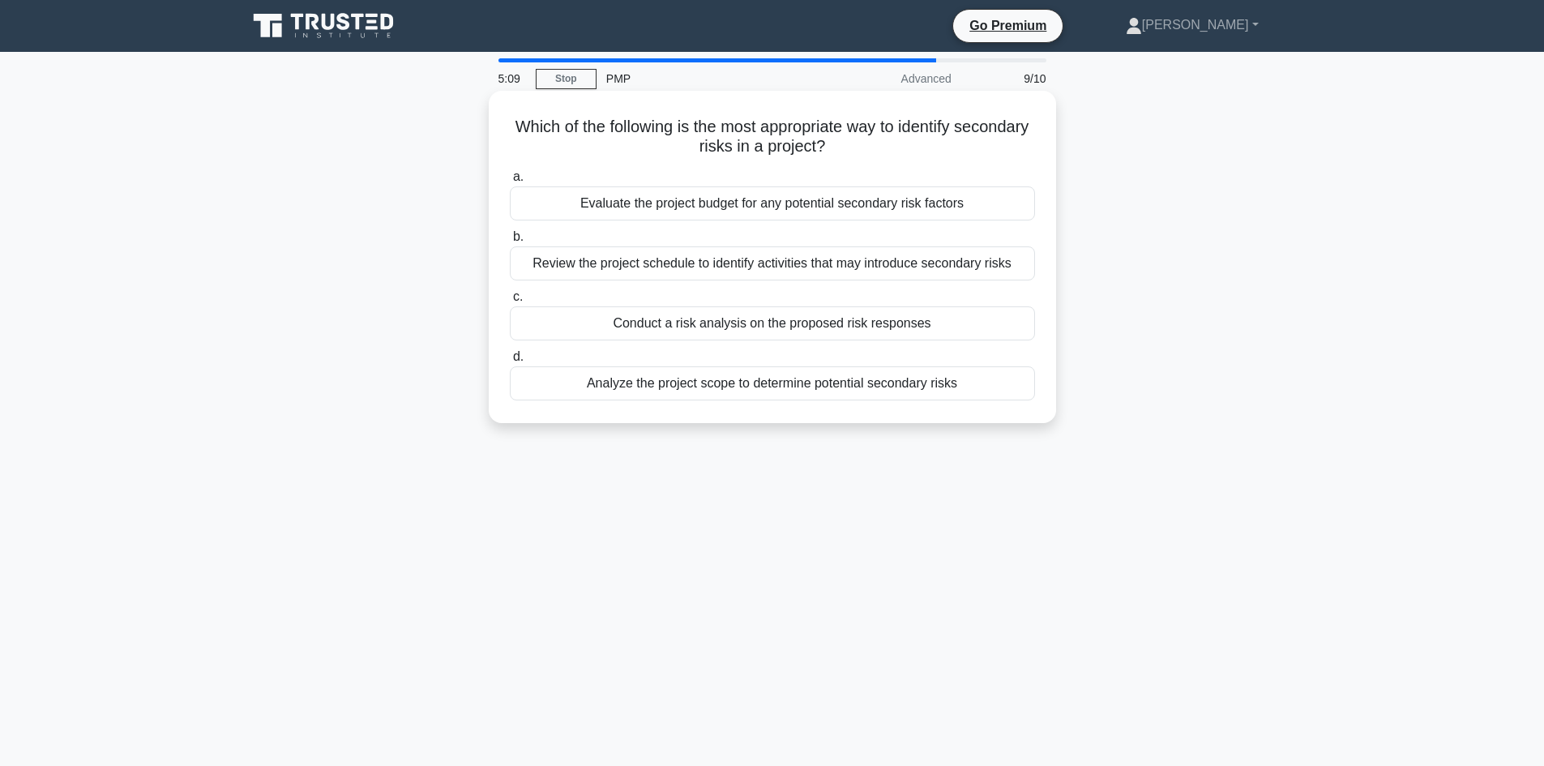
click at [814, 320] on div "Conduct a risk analysis on the proposed risk responses" at bounding box center [772, 323] width 525 height 34
click at [510, 302] on input "c. Conduct a risk analysis on the proposed risk responses" at bounding box center [510, 297] width 0 height 11
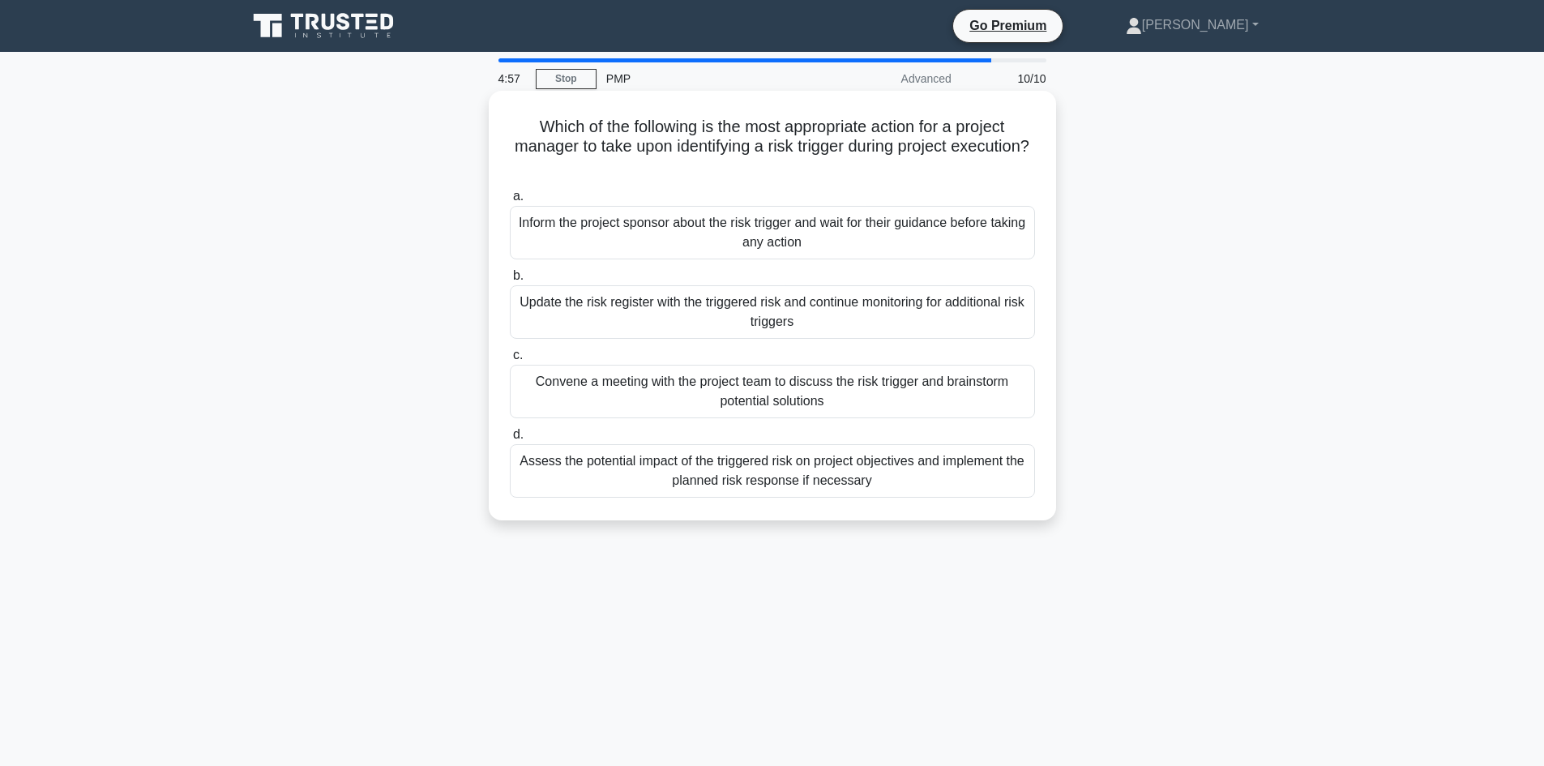
click at [640, 327] on div "Update the risk register with the triggered risk and continue monitoring for ad…" at bounding box center [772, 311] width 525 height 53
click at [510, 281] on input "b. Update the risk register with the triggered risk and continue monitoring for…" at bounding box center [510, 276] width 0 height 11
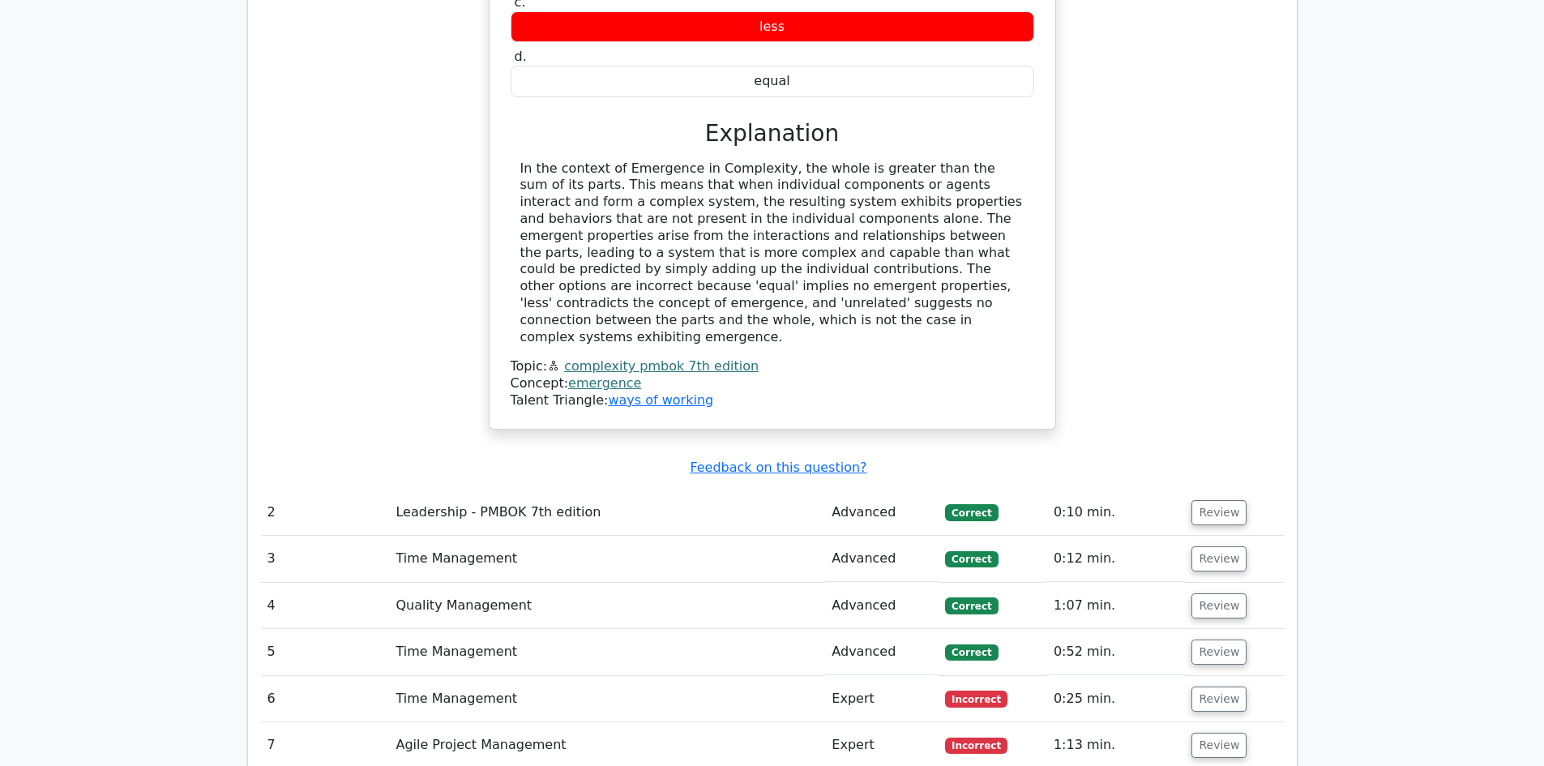
scroll to position [1702, 0]
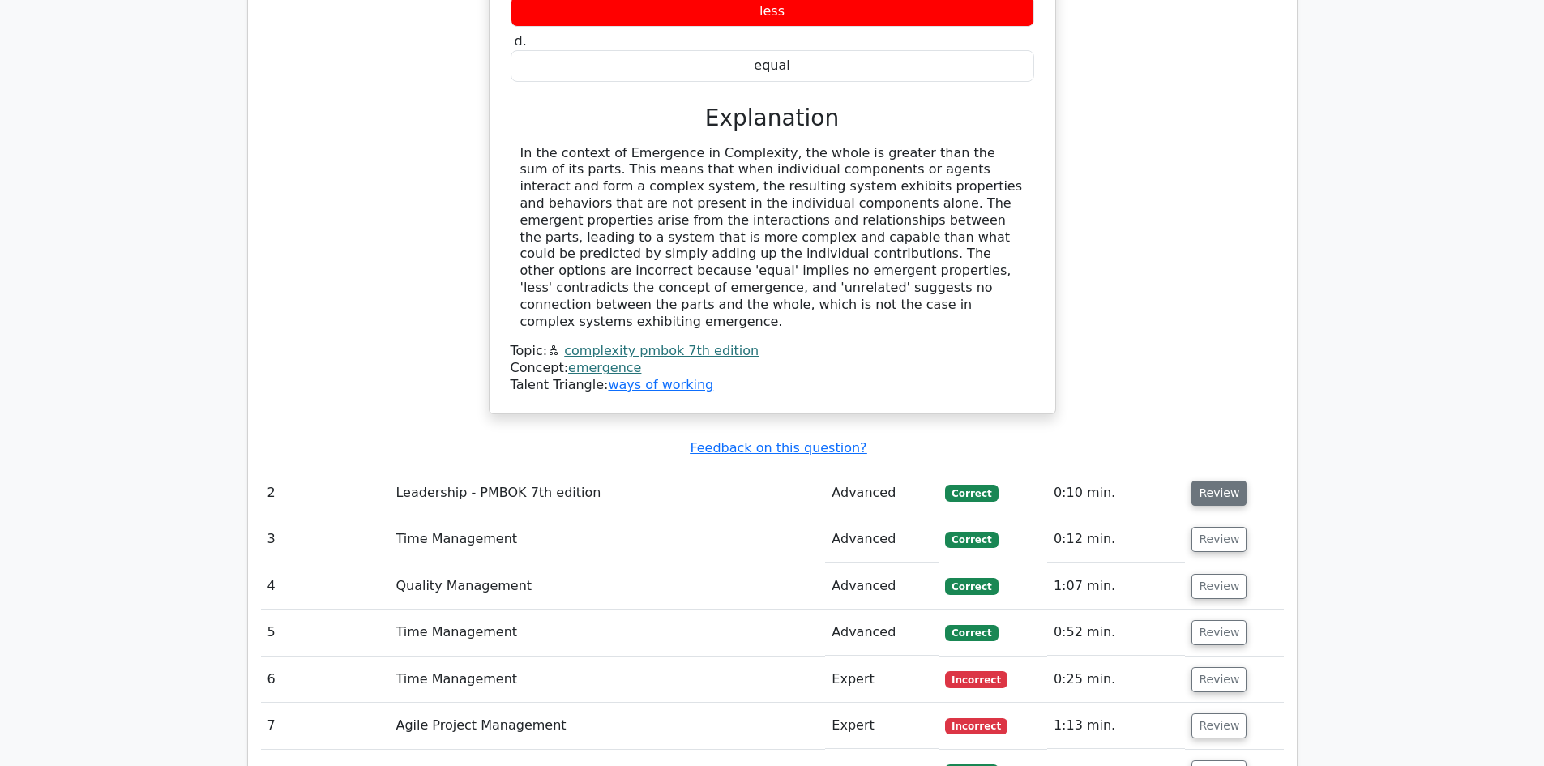
click at [1212, 481] on button "Review" at bounding box center [1218, 493] width 55 height 25
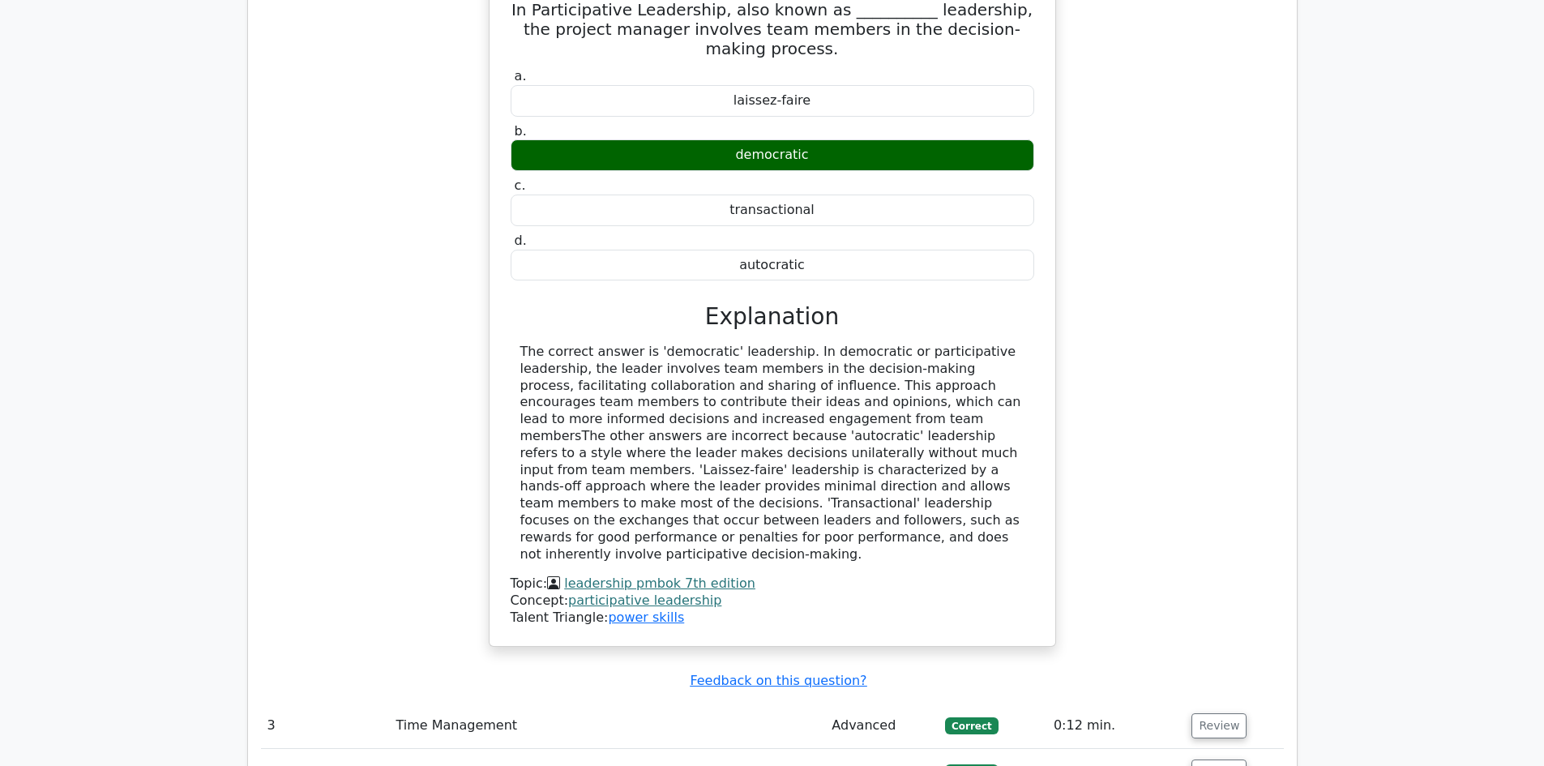
scroll to position [2350, 0]
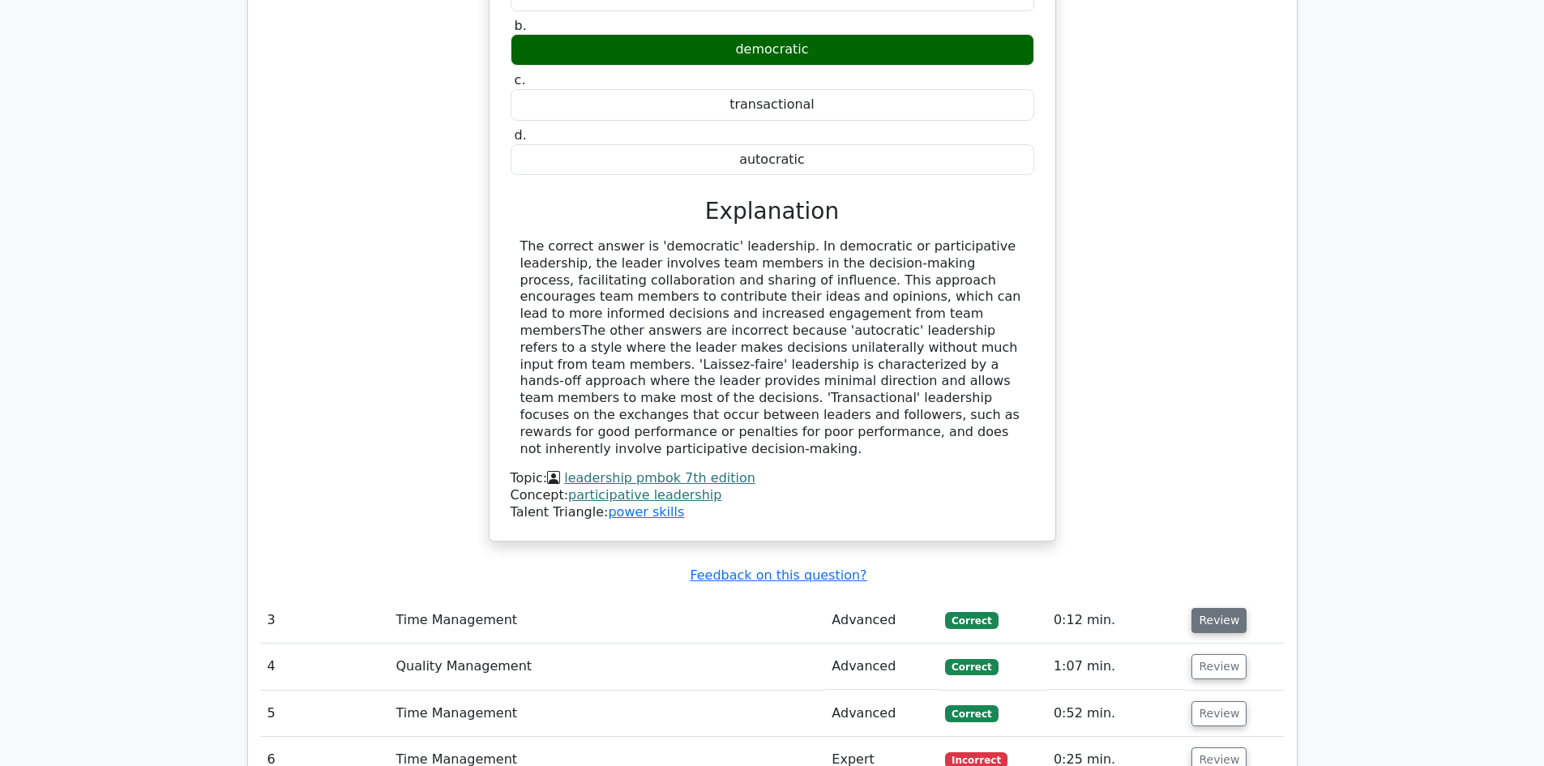
click at [1230, 608] on button "Review" at bounding box center [1218, 620] width 55 height 25
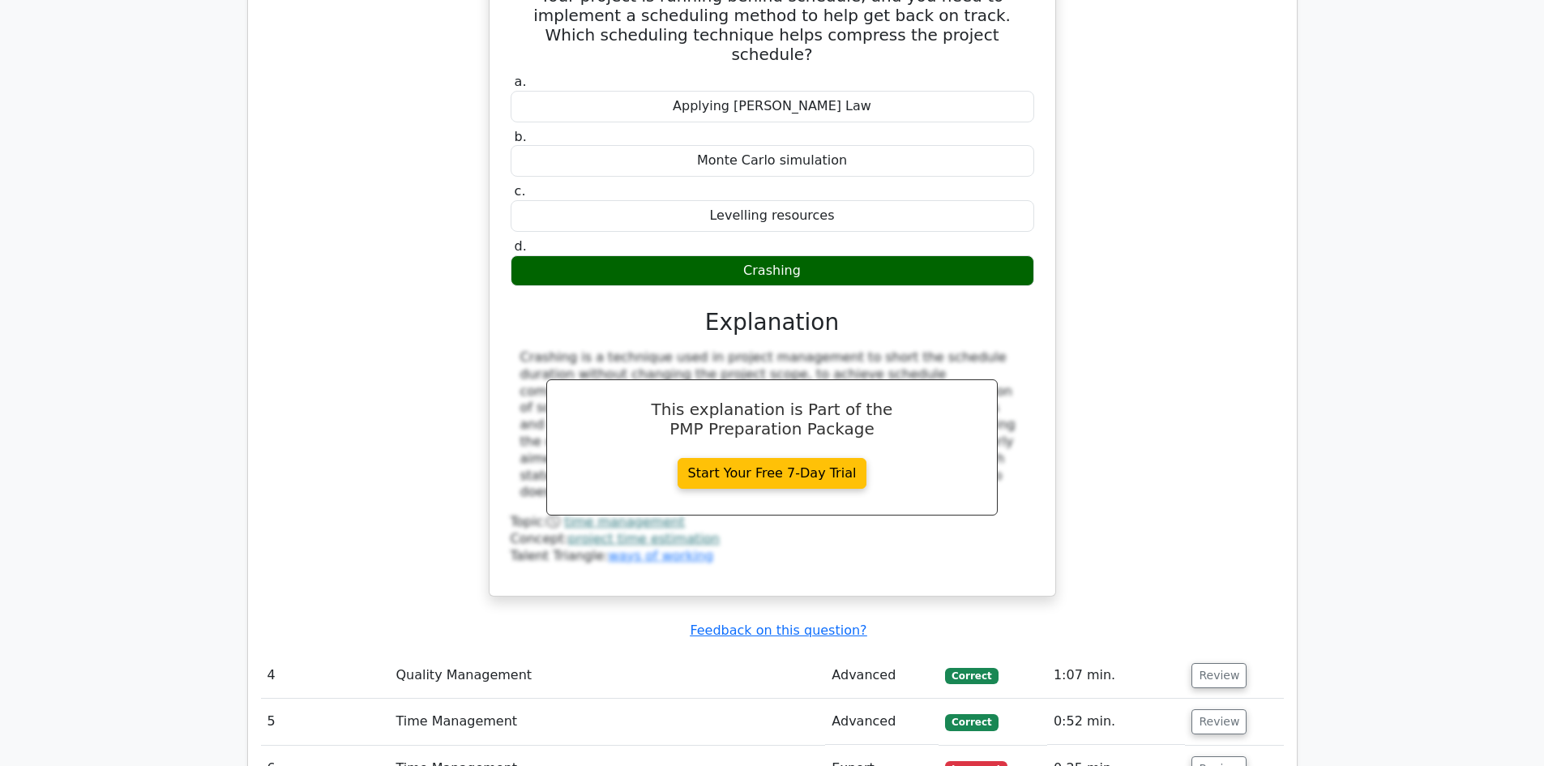
scroll to position [3322, 0]
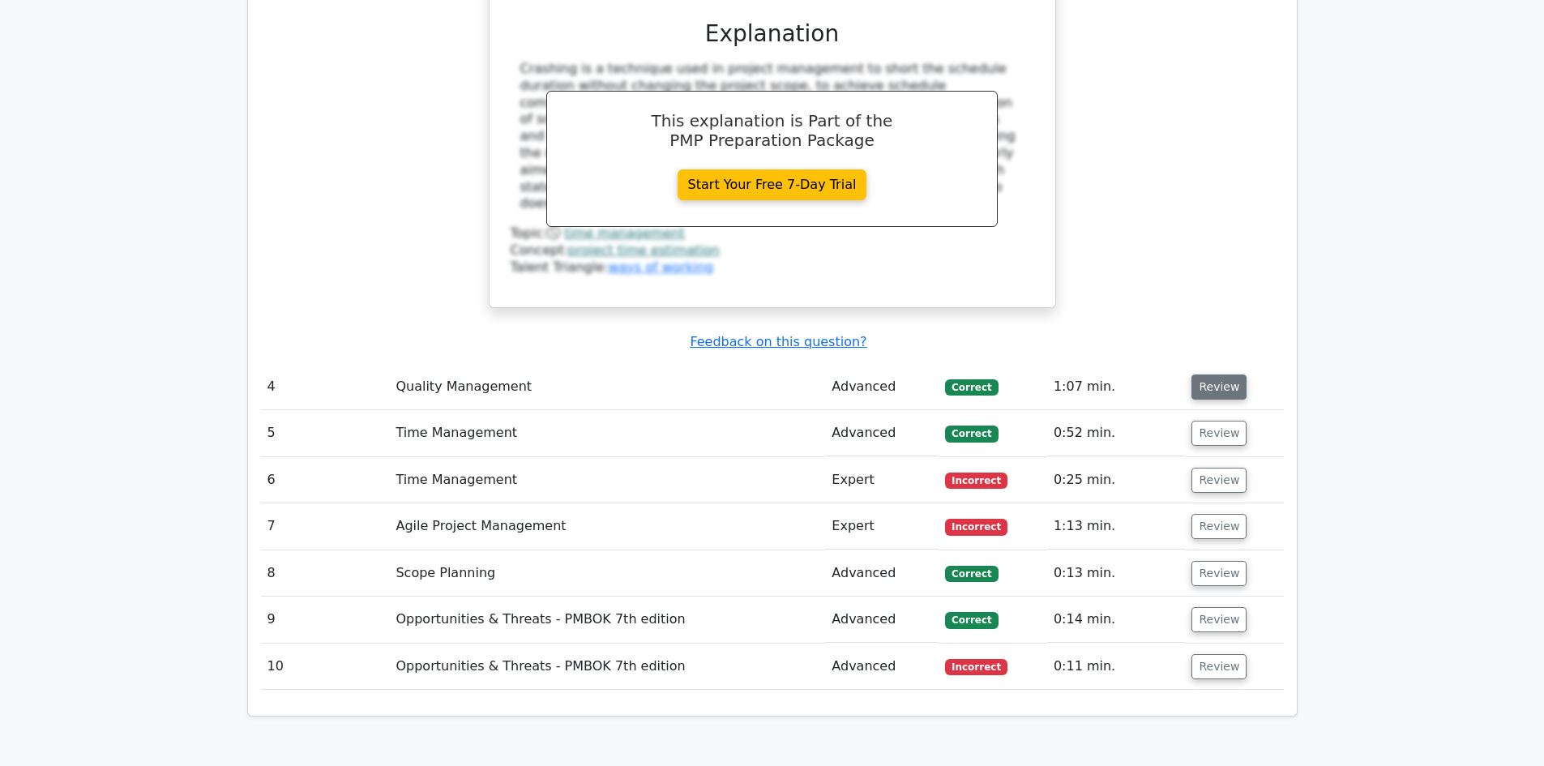
click at [1215, 374] on button "Review" at bounding box center [1218, 386] width 55 height 25
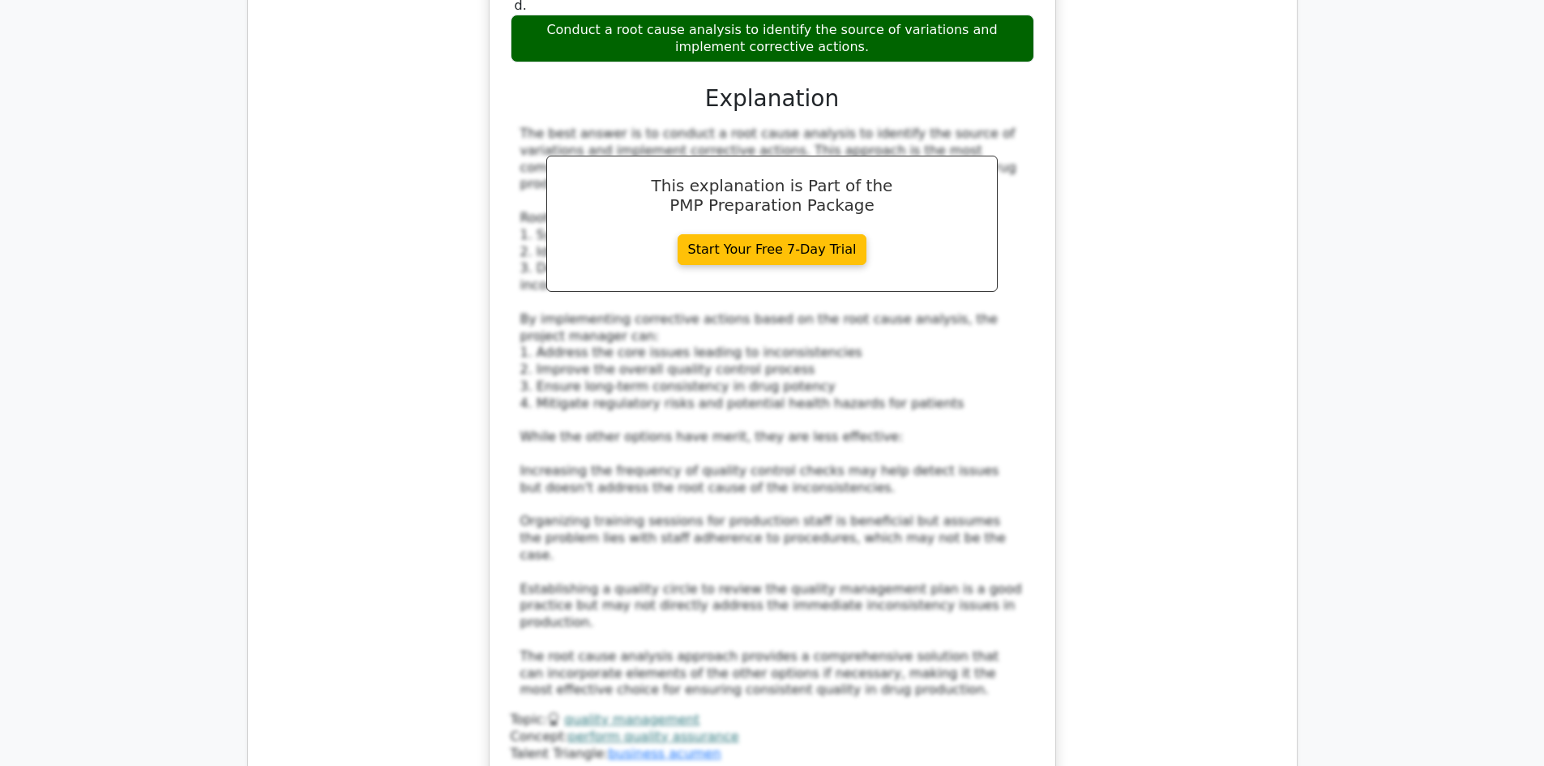
scroll to position [4457, 0]
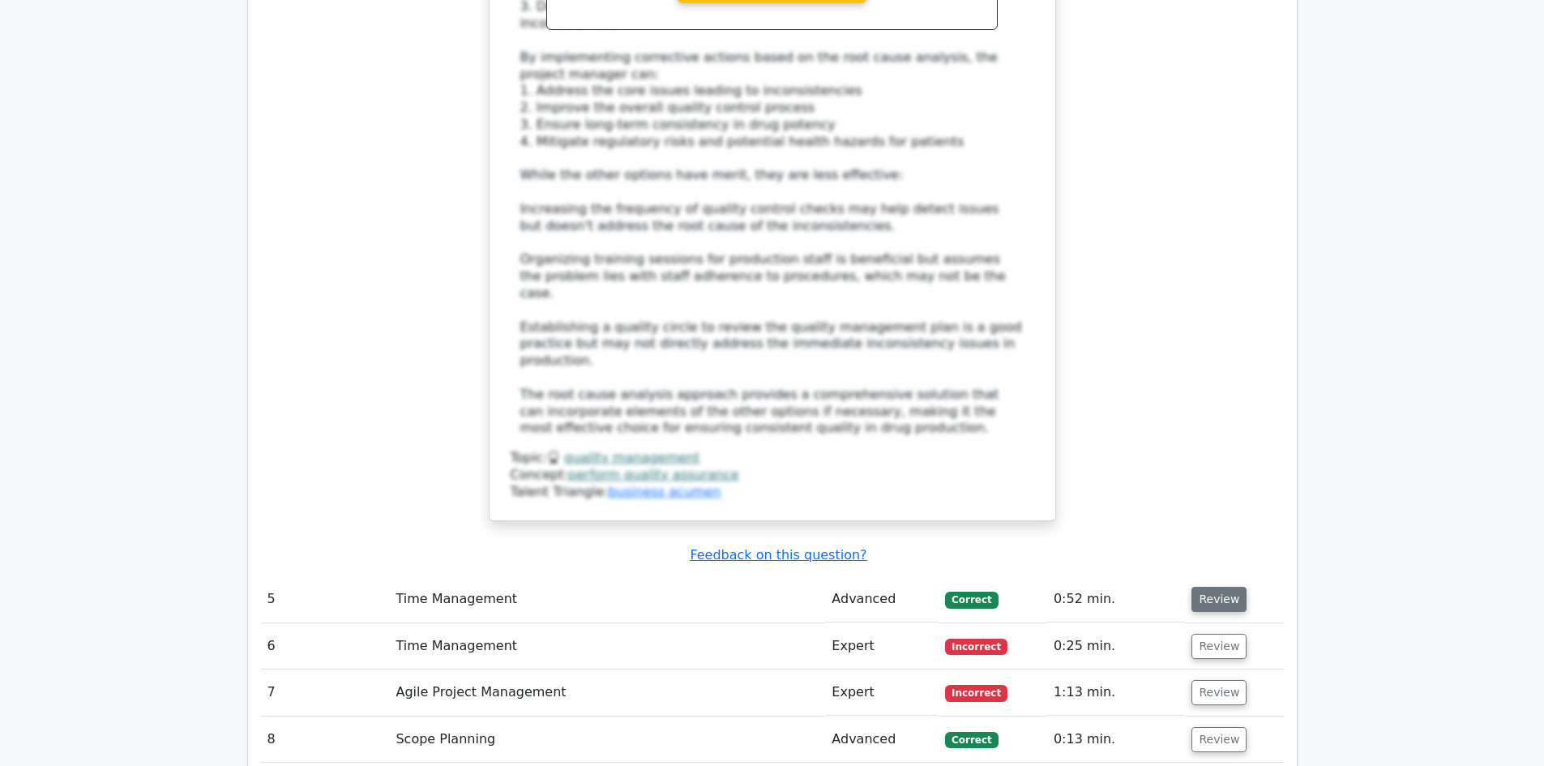
click at [1215, 587] on button "Review" at bounding box center [1218, 599] width 55 height 25
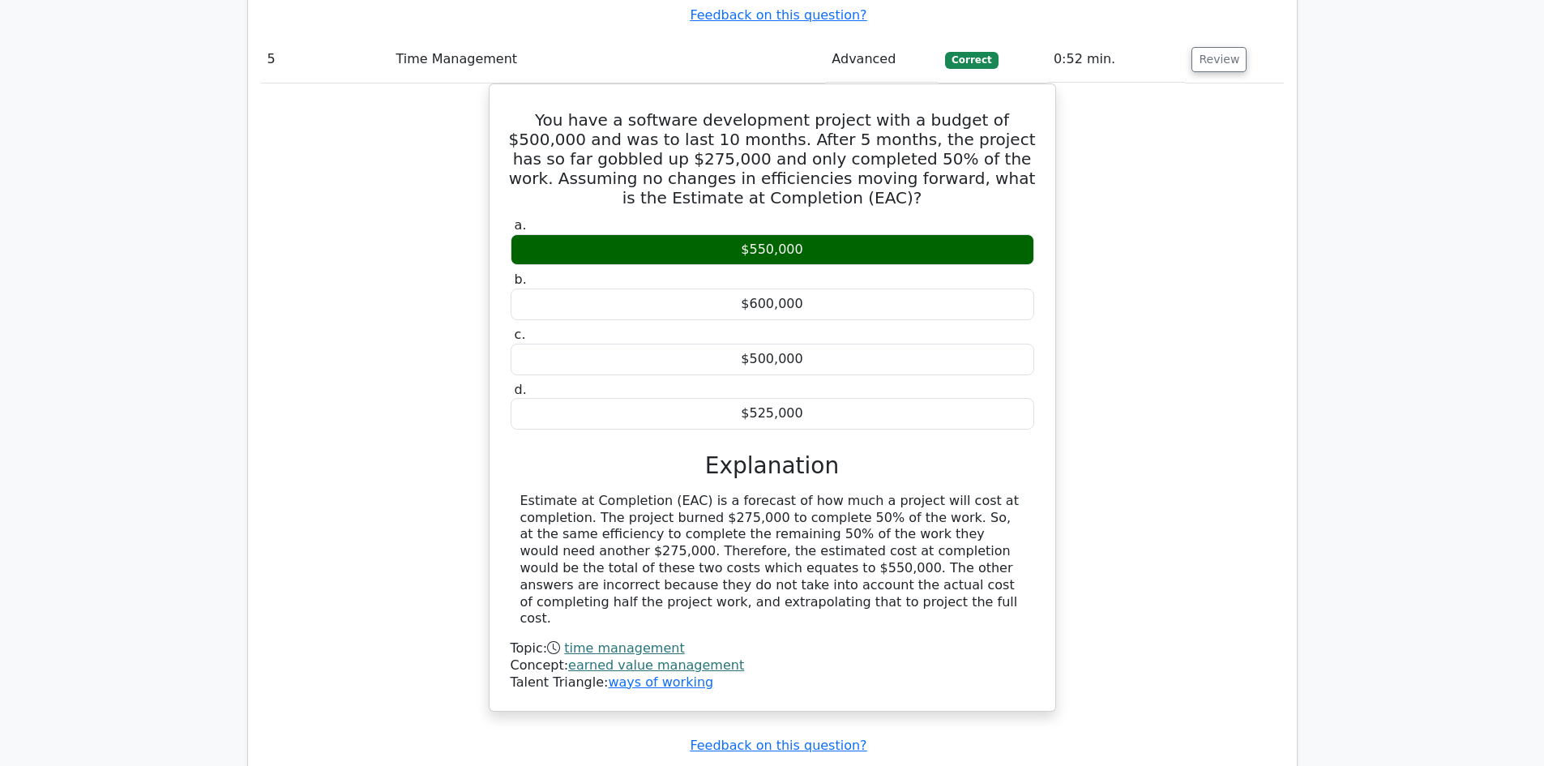
scroll to position [5024, 0]
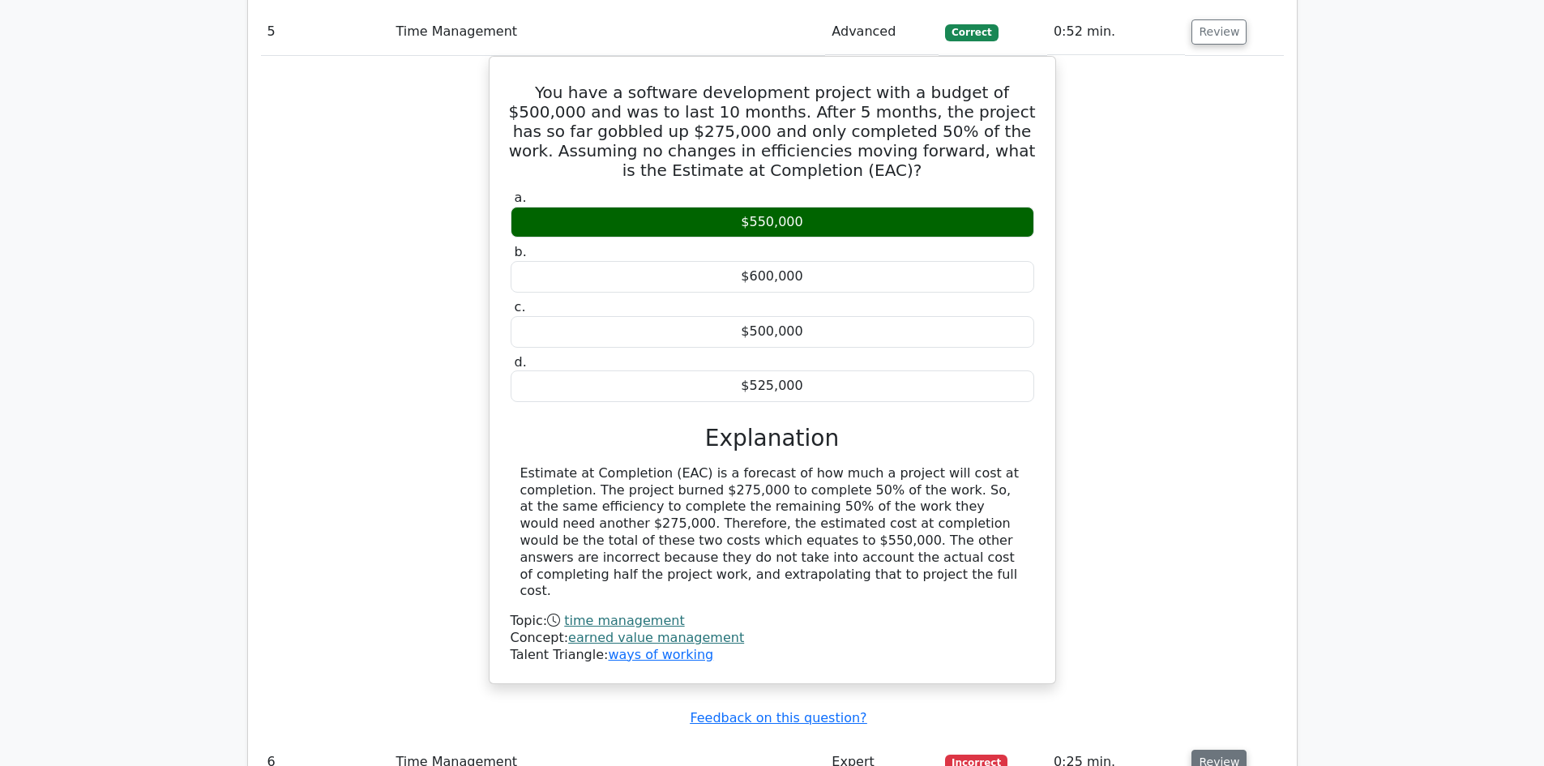
click at [1227, 750] on button "Review" at bounding box center [1218, 762] width 55 height 25
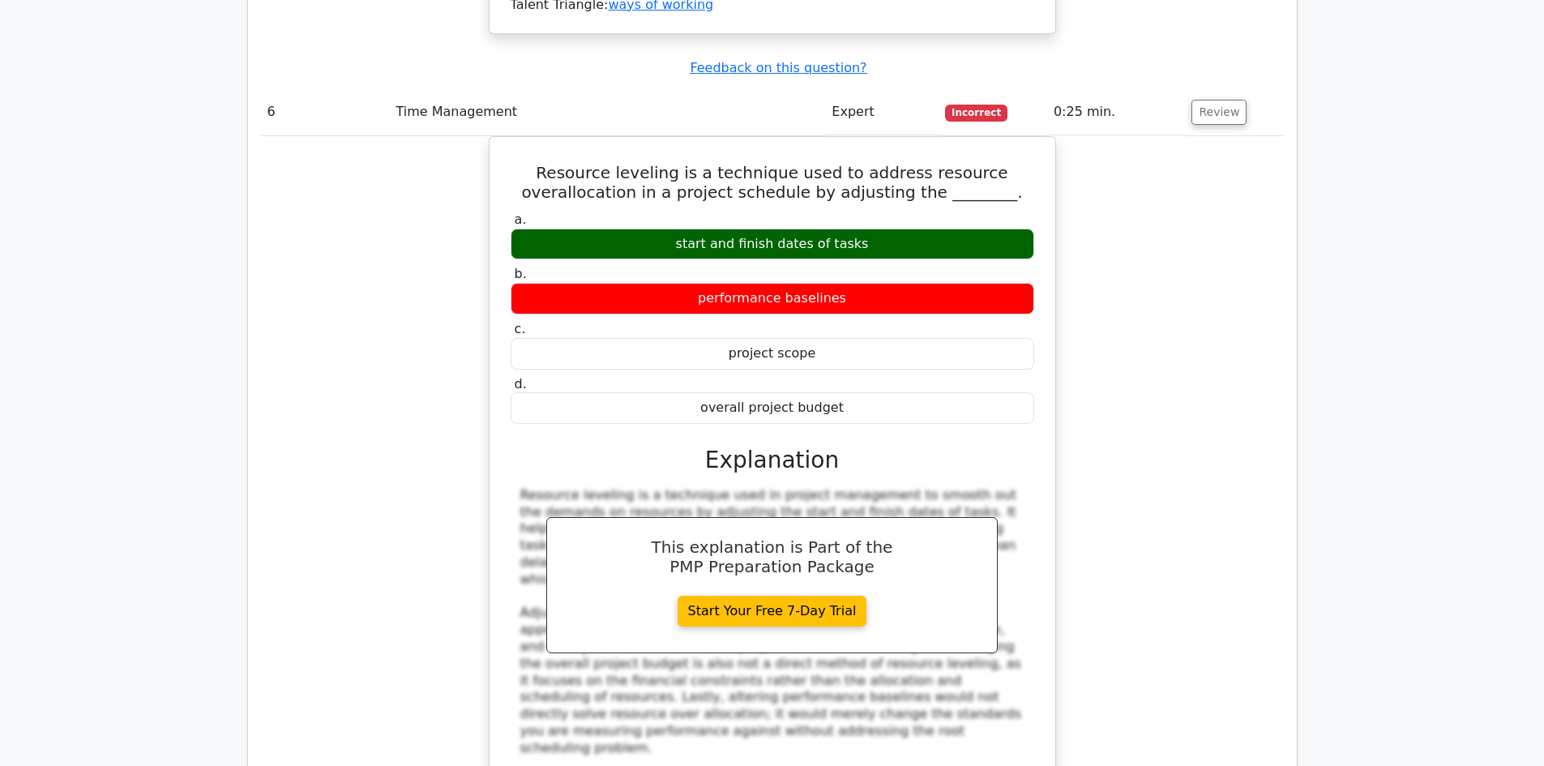
scroll to position [5834, 0]
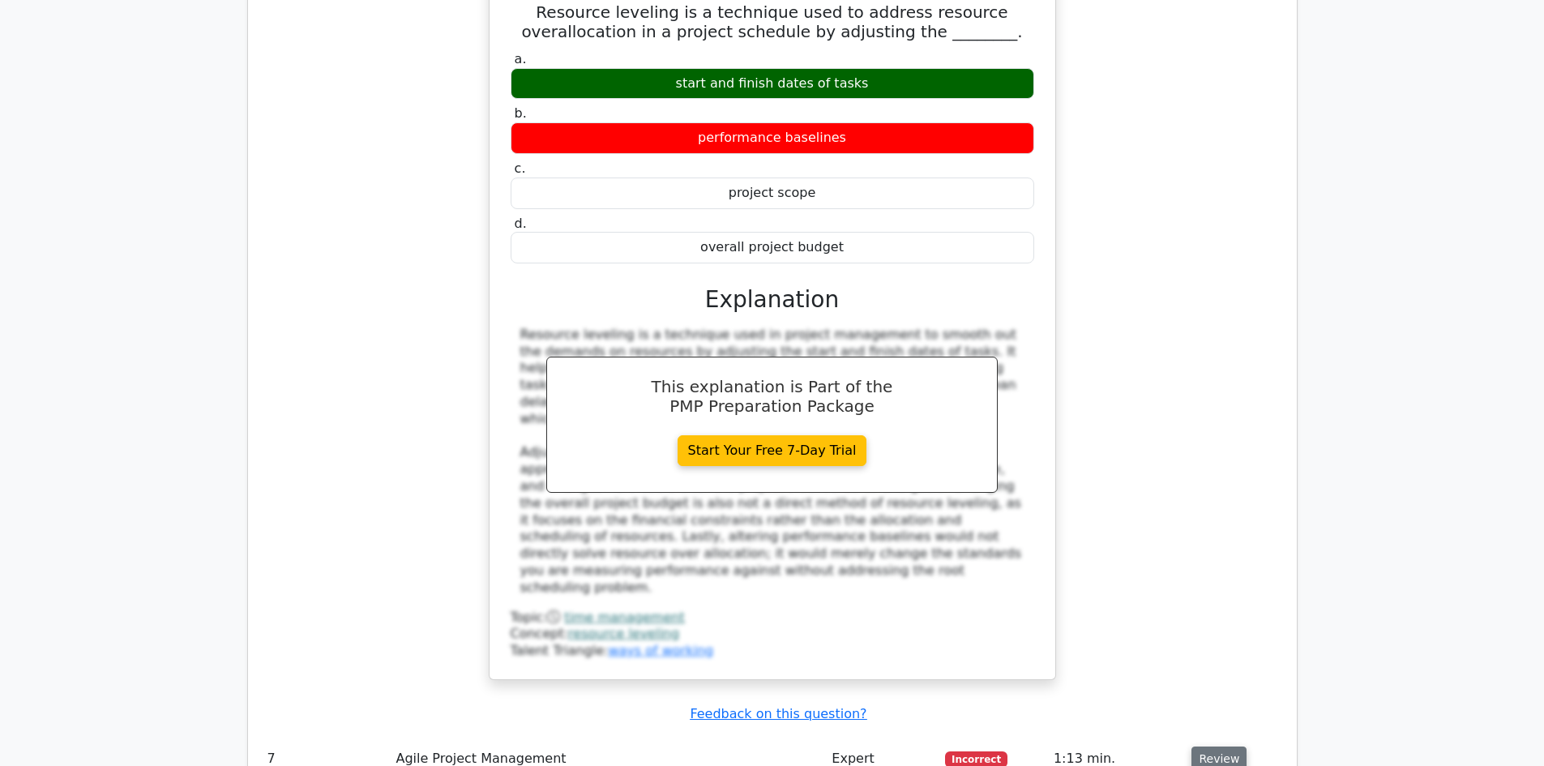
click at [1210, 746] on button "Review" at bounding box center [1218, 758] width 55 height 25
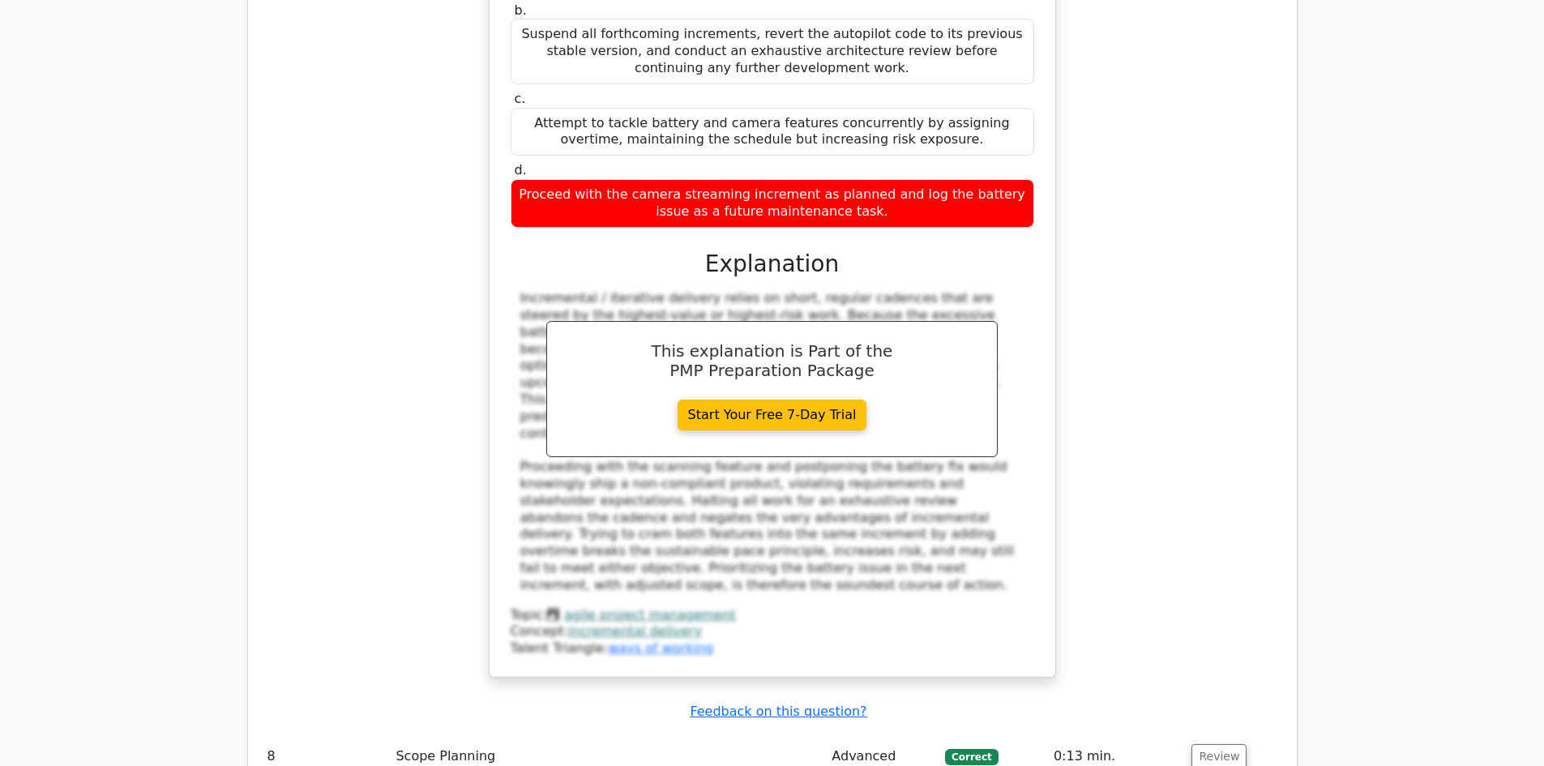
scroll to position [6969, 0]
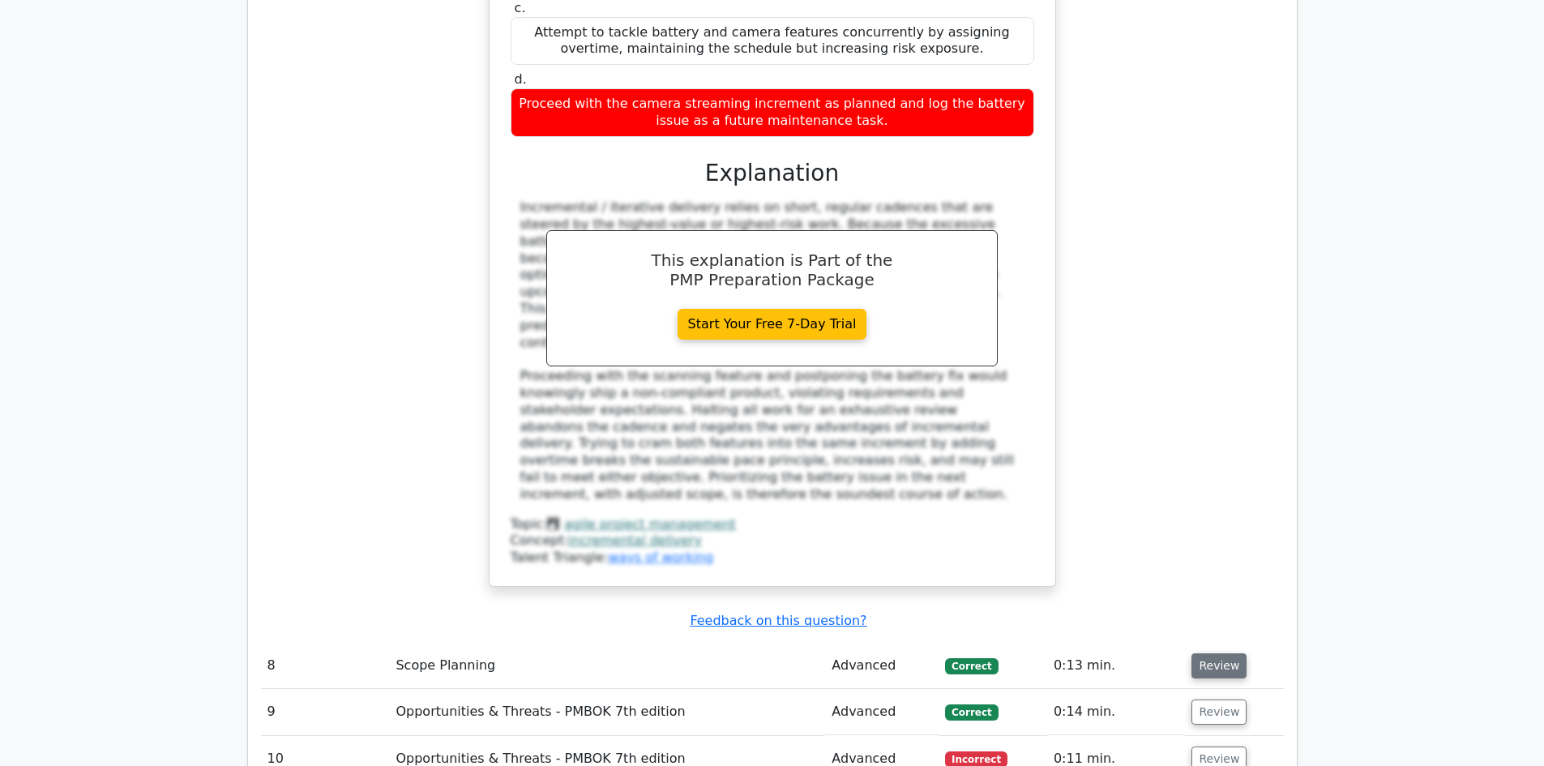
click at [1222, 653] on button "Review" at bounding box center [1218, 665] width 55 height 25
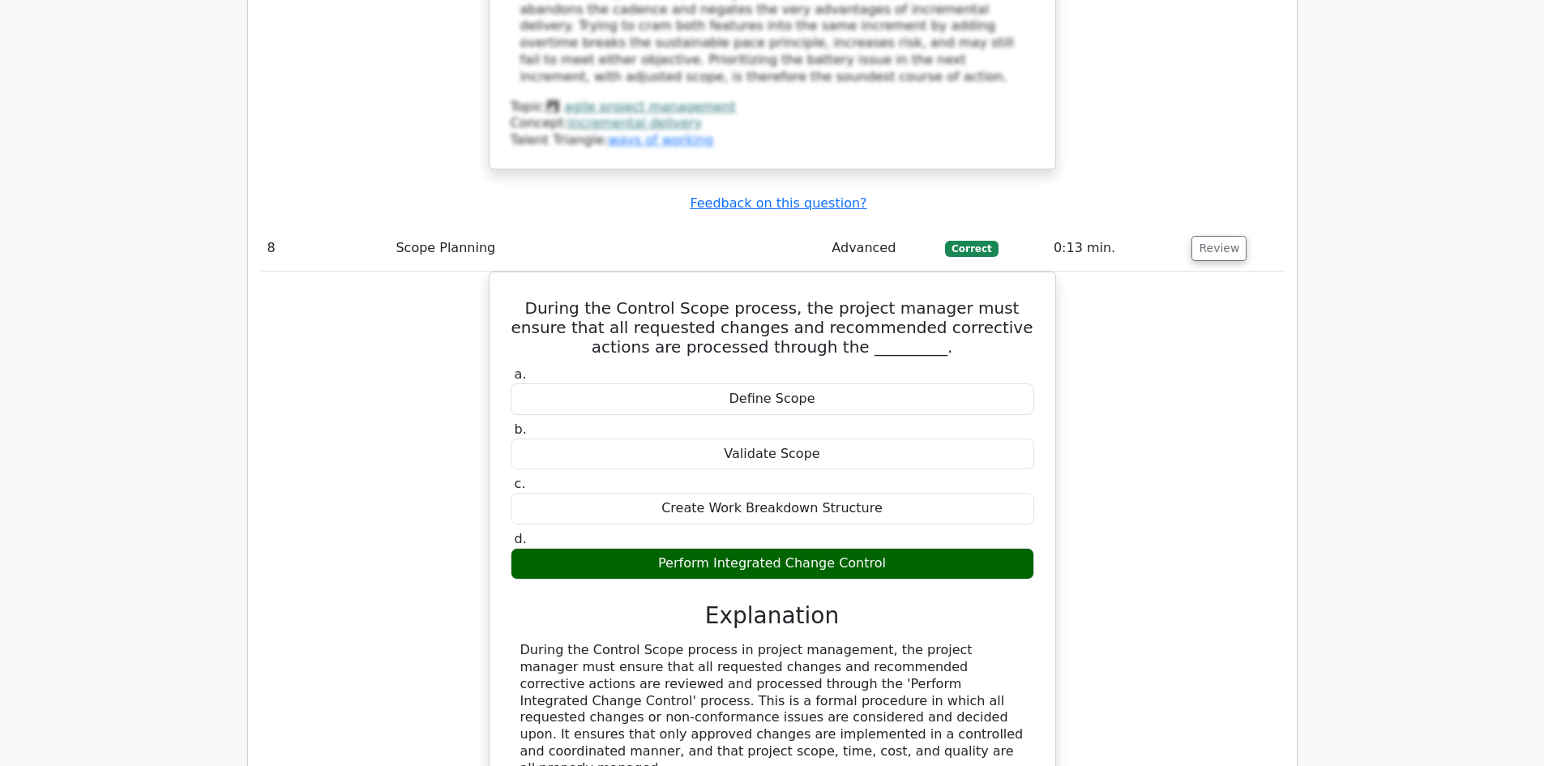
scroll to position [7617, 0]
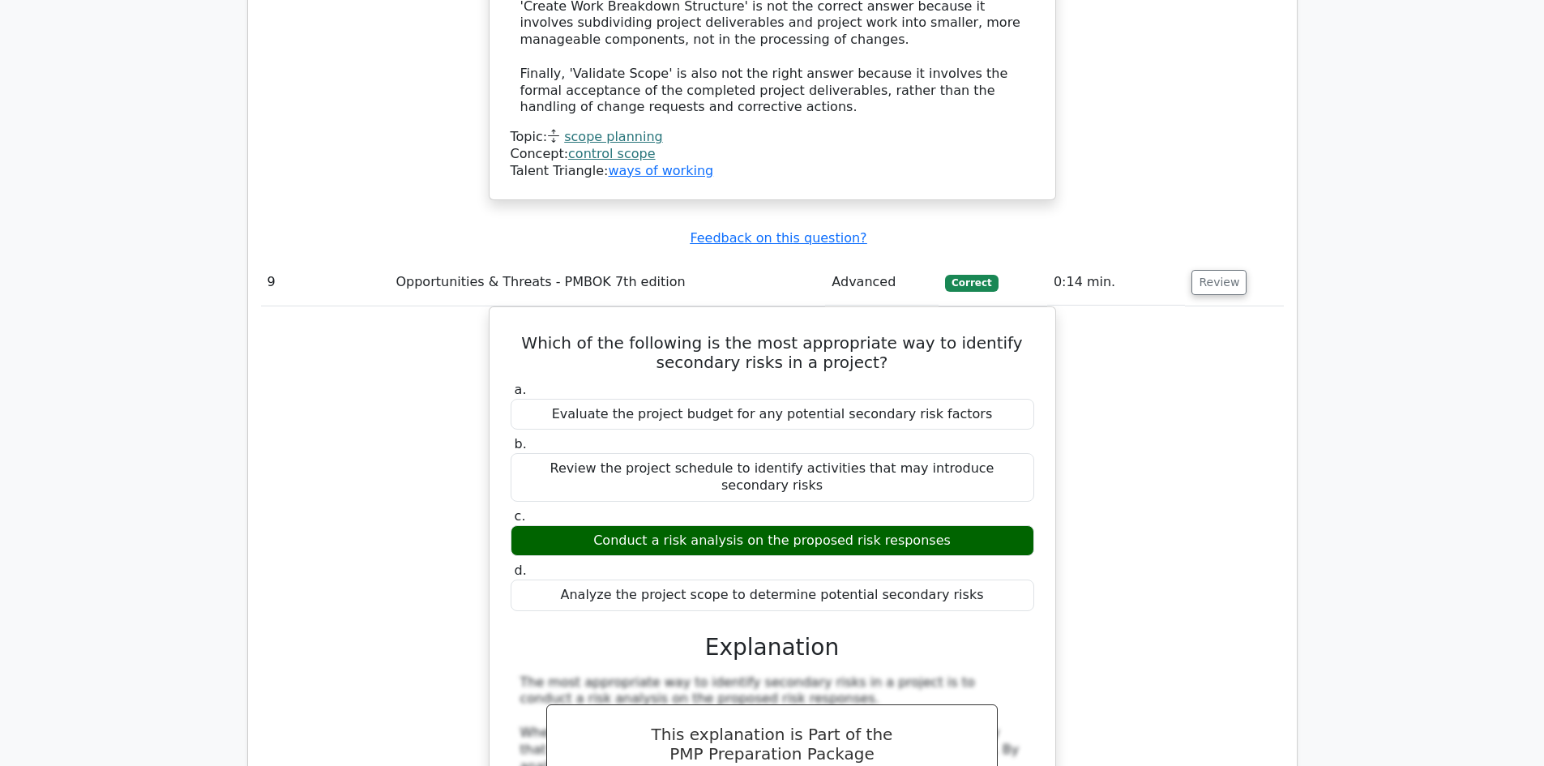
scroll to position [8265, 0]
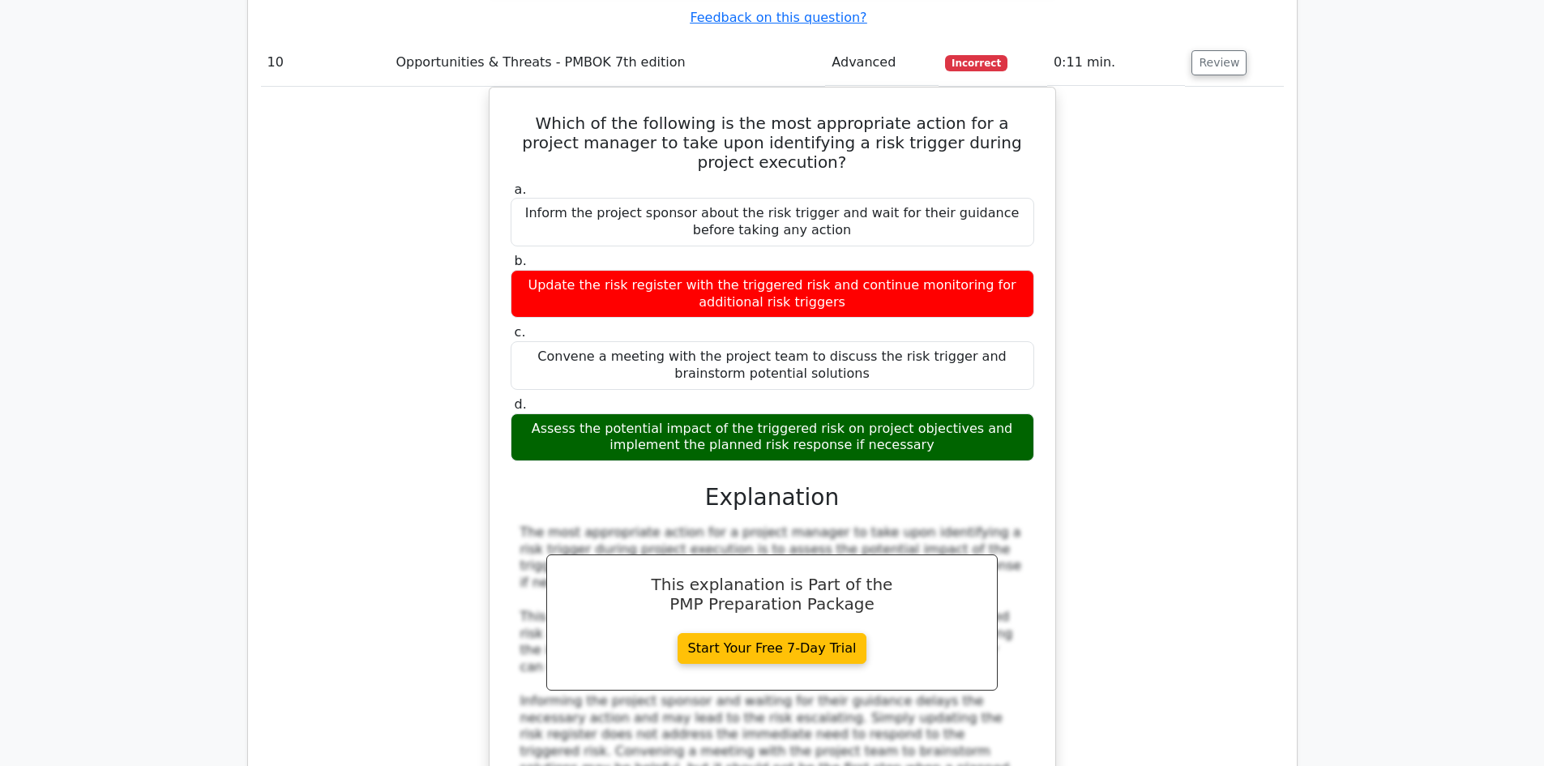
scroll to position [9643, 0]
